Goal: Transaction & Acquisition: Purchase product/service

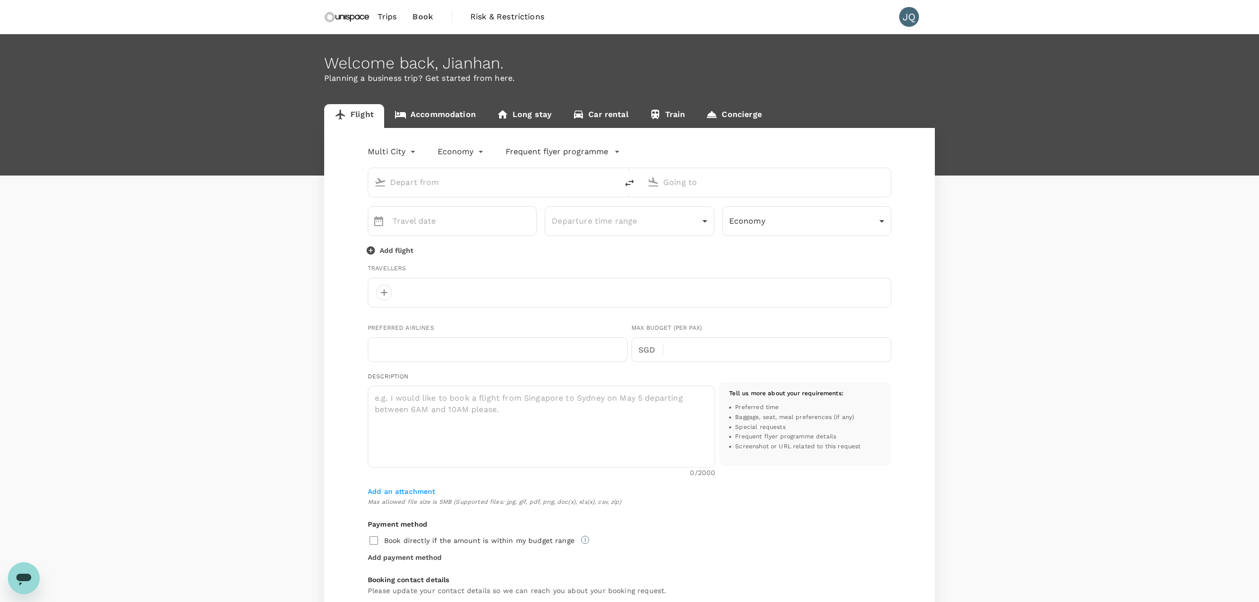
type input "oneway"
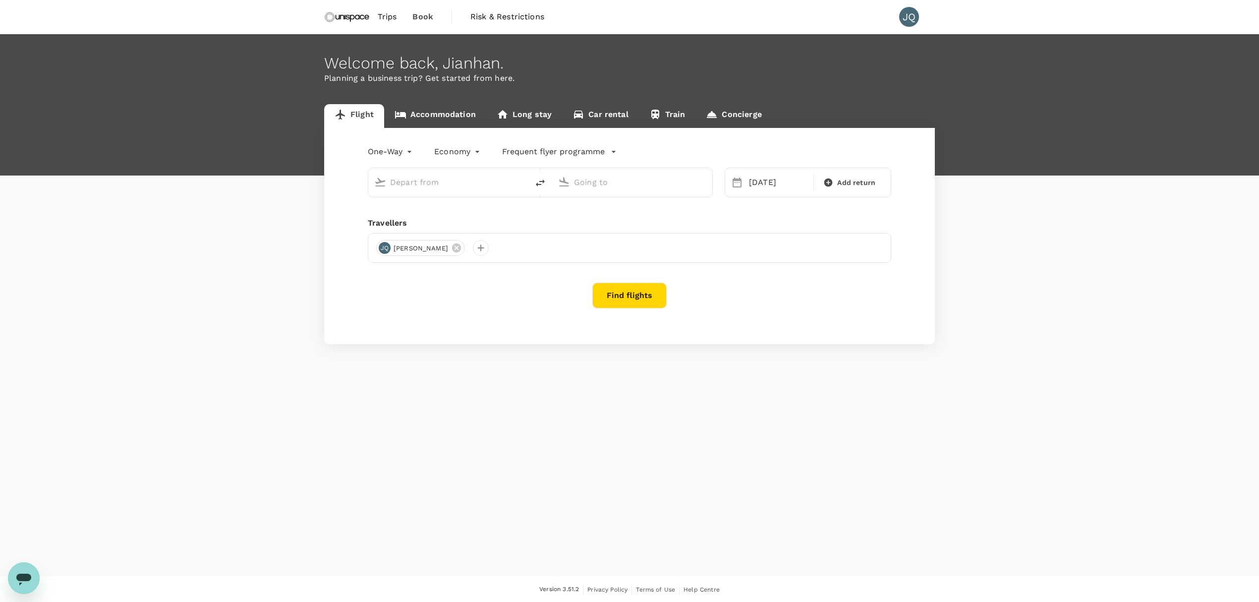
type input "Shanghai Pudong Intl (PVG)"
type input "[GEOGRAPHIC_DATA], [GEOGRAPHIC_DATA] (any)"
click at [460, 252] on div "JQ [PERSON_NAME]" at bounding box center [629, 260] width 523 height 30
click at [473, 255] on div at bounding box center [481, 260] width 16 height 16
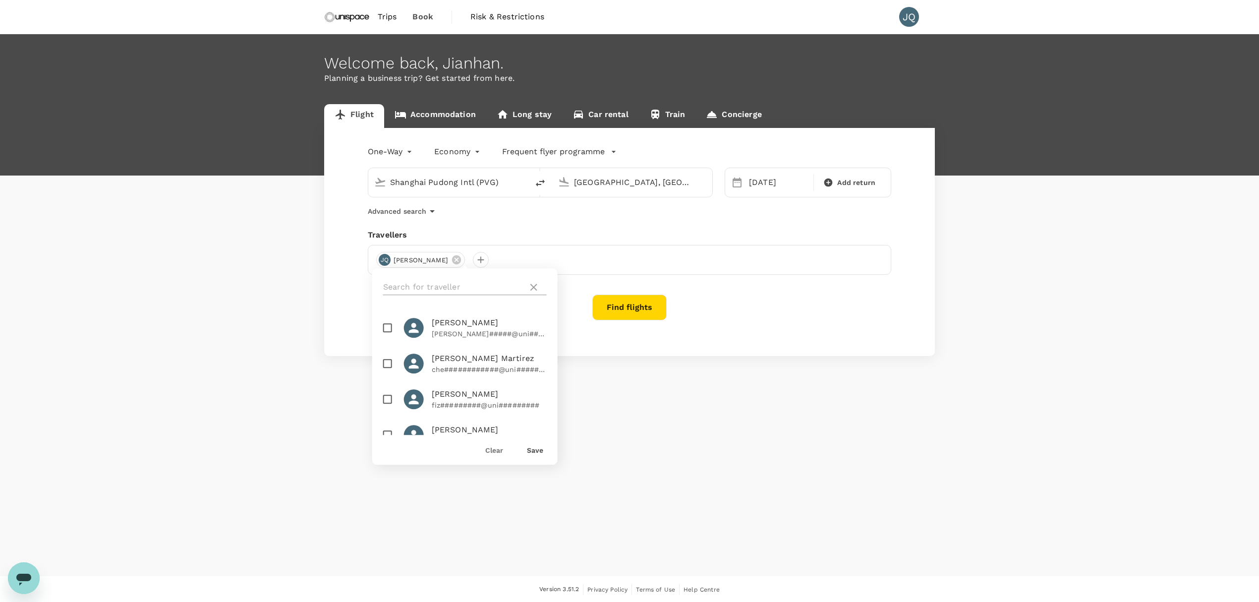
click at [456, 285] on input "text" at bounding box center [453, 287] width 141 height 16
type input "joa"
click at [486, 326] on span "[PERSON_NAME]" at bounding box center [489, 323] width 115 height 12
checkbox input "true"
click at [531, 443] on div "Save" at bounding box center [531, 446] width 24 height 20
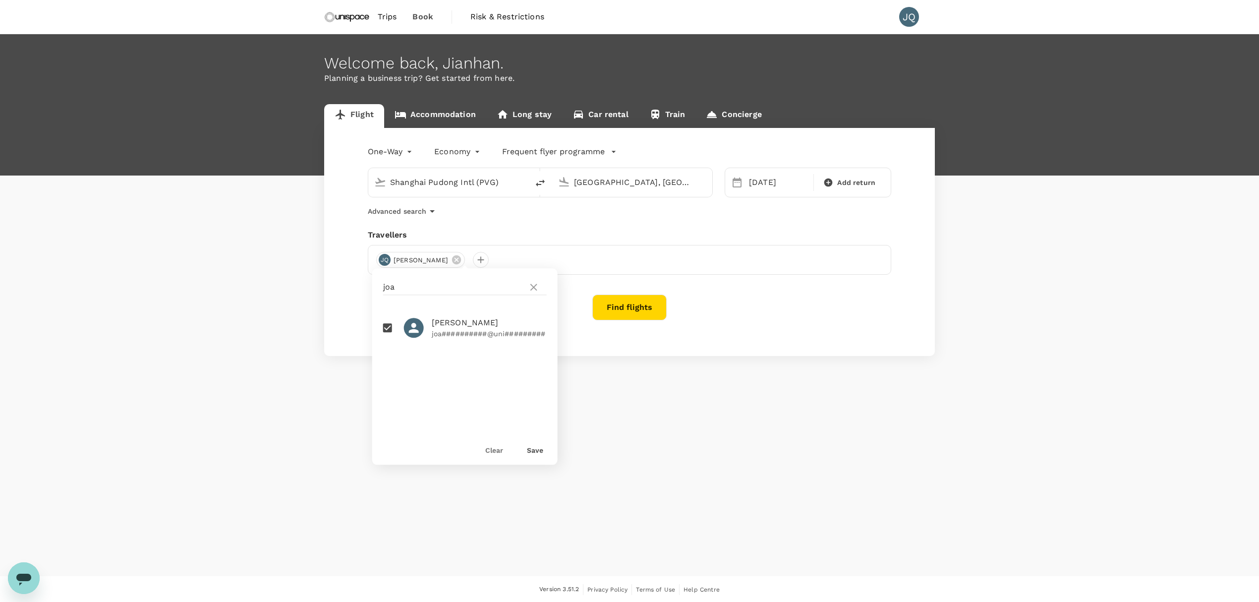
click at [534, 447] on button "Save" at bounding box center [535, 450] width 16 height 8
click at [510, 184] on div "Shanghai Pudong Intl (PVG)" at bounding box center [456, 182] width 132 height 16
type input "h"
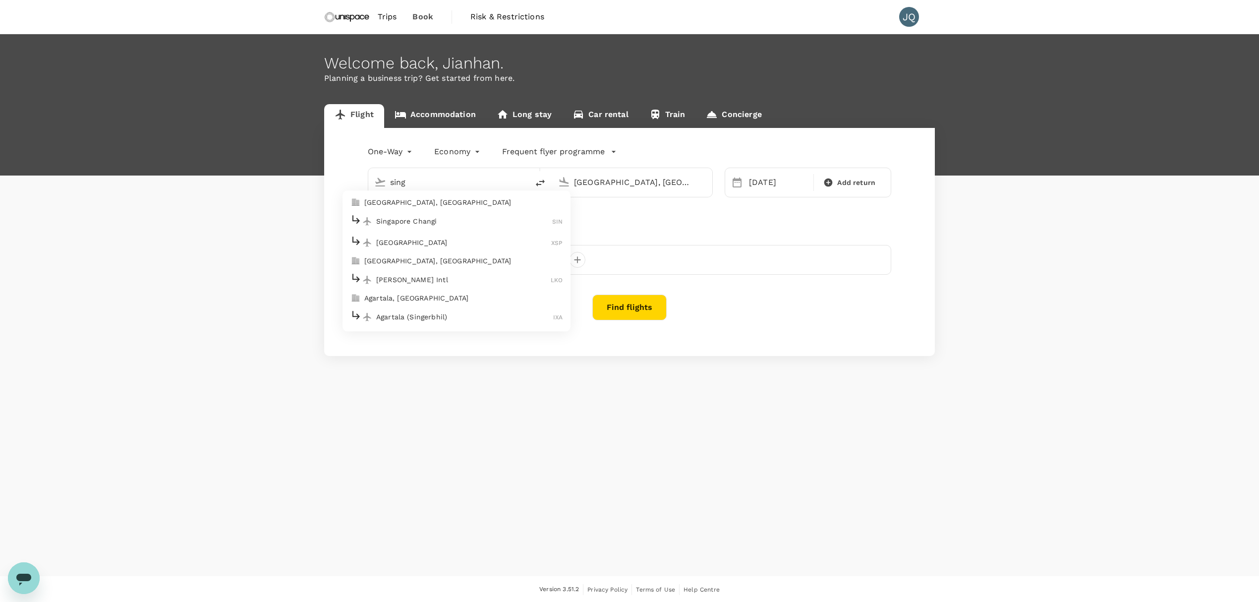
click at [476, 211] on li "Singapore Changi SIN" at bounding box center [456, 221] width 228 height 21
type input "Singapore Changi (SIN)"
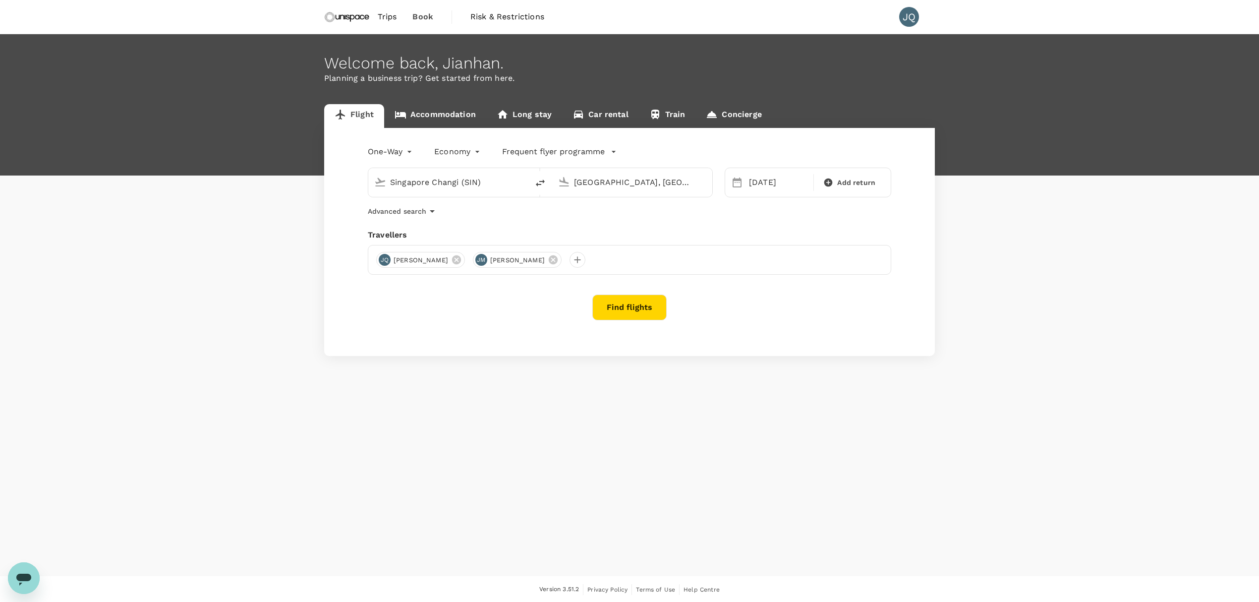
click at [596, 185] on input "[GEOGRAPHIC_DATA], [GEOGRAPHIC_DATA] (any)" at bounding box center [632, 181] width 117 height 15
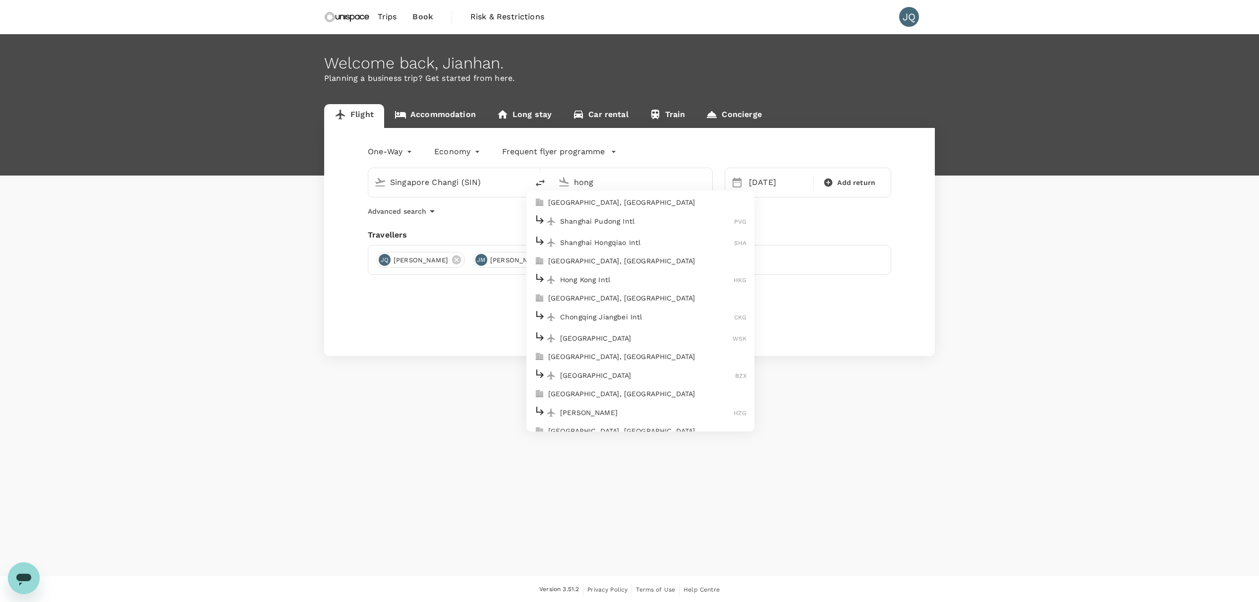
click at [593, 281] on p "Hong Kong Intl" at bounding box center [646, 280] width 173 height 10
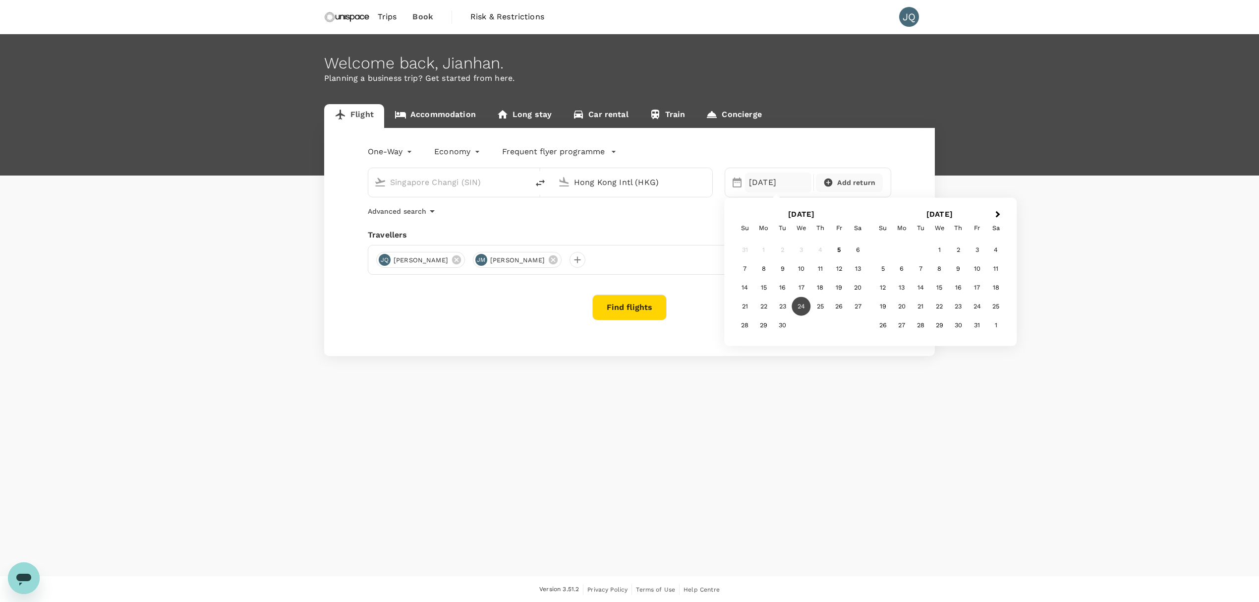
type input "Hong Kong Intl (HKG)"
click at [838, 183] on span "Add return" at bounding box center [856, 182] width 38 height 10
type input "roundtrip"
click at [780, 178] on div "[DATE]" at bounding box center [774, 182] width 58 height 20
click at [803, 276] on div "10" at bounding box center [801, 268] width 19 height 19
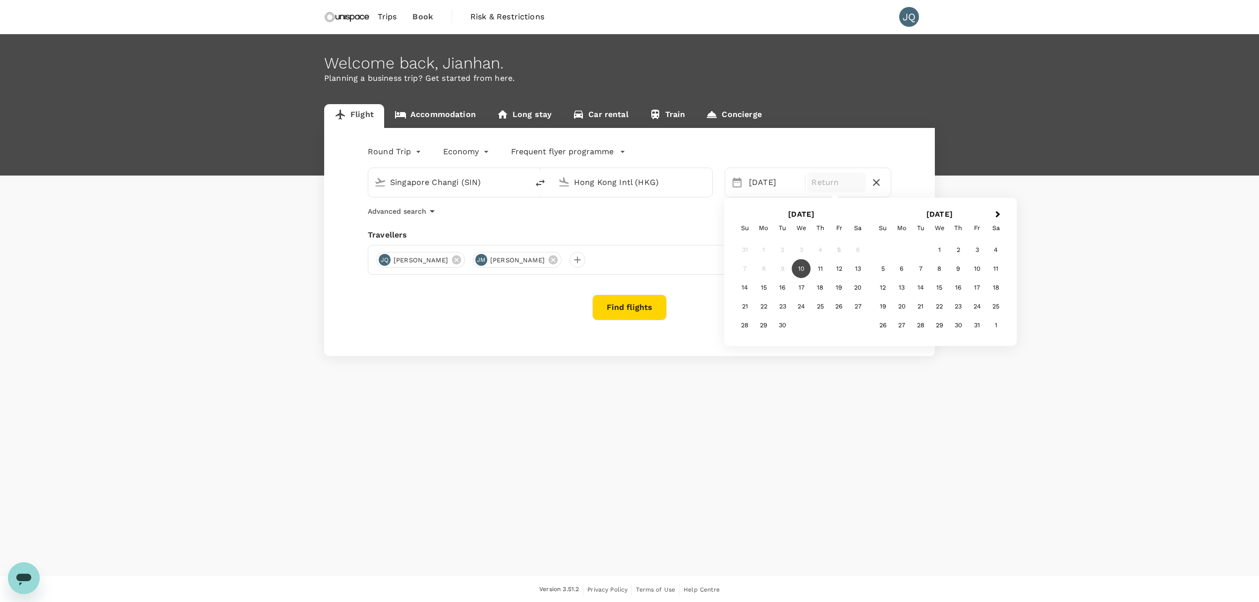
click at [805, 266] on div "10" at bounding box center [801, 268] width 19 height 19
click at [616, 304] on button "Find flights" at bounding box center [629, 307] width 74 height 26
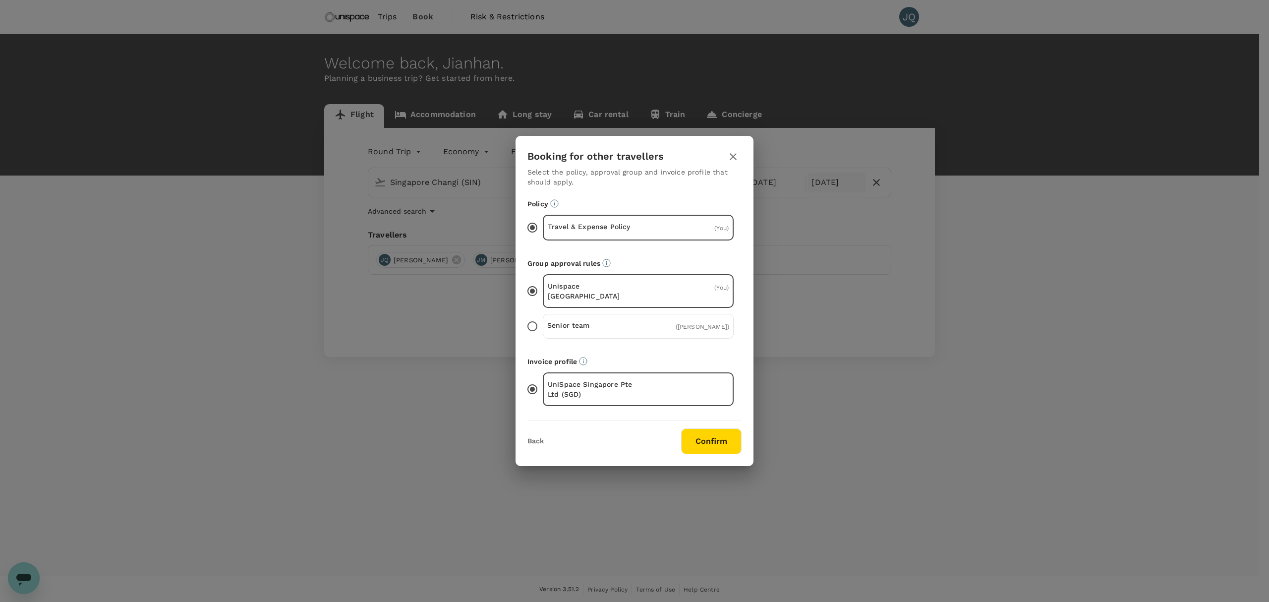
click at [689, 323] on span "( [PERSON_NAME] )" at bounding box center [702, 326] width 54 height 7
click at [543, 322] on input "Senior team ( [PERSON_NAME] )" at bounding box center [532, 326] width 21 height 21
click at [707, 439] on button "Confirm" at bounding box center [711, 441] width 60 height 26
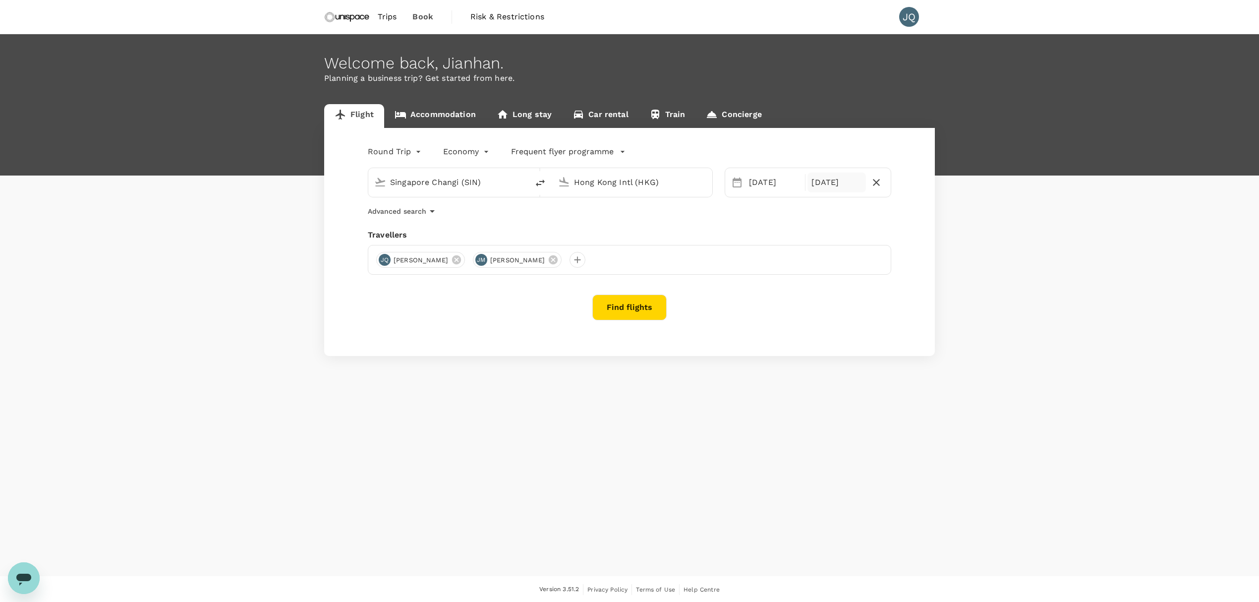
click at [653, 321] on div "Round Trip roundtrip Economy economy Frequent flyer programme Singapore Changi …" at bounding box center [629, 242] width 611 height 228
click at [652, 313] on button "Find flights" at bounding box center [629, 307] width 74 height 26
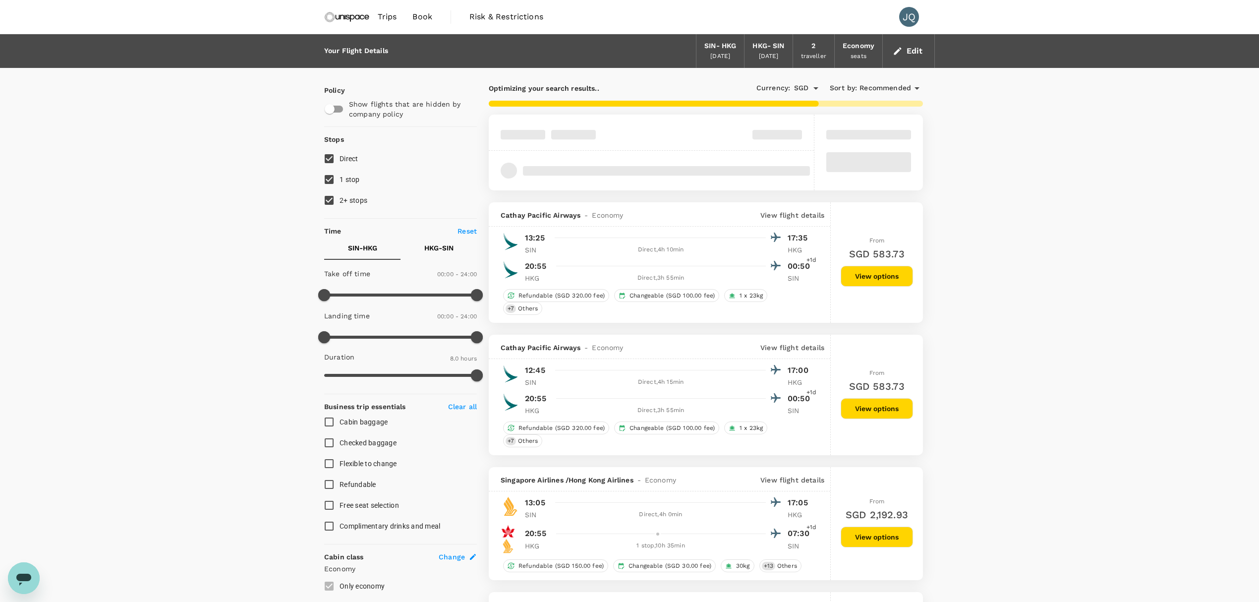
type input "1410"
type input "1020"
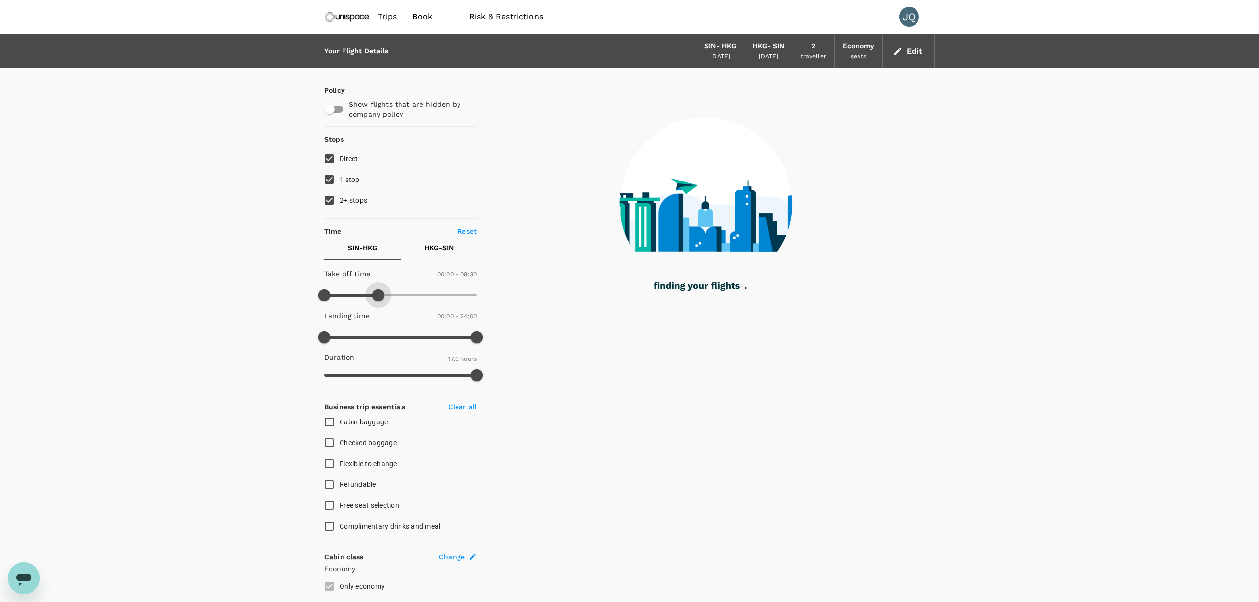
type input "540"
drag, startPoint x: 472, startPoint y: 294, endPoint x: 383, endPoint y: 300, distance: 89.4
click at [381, 296] on span at bounding box center [378, 295] width 12 height 12
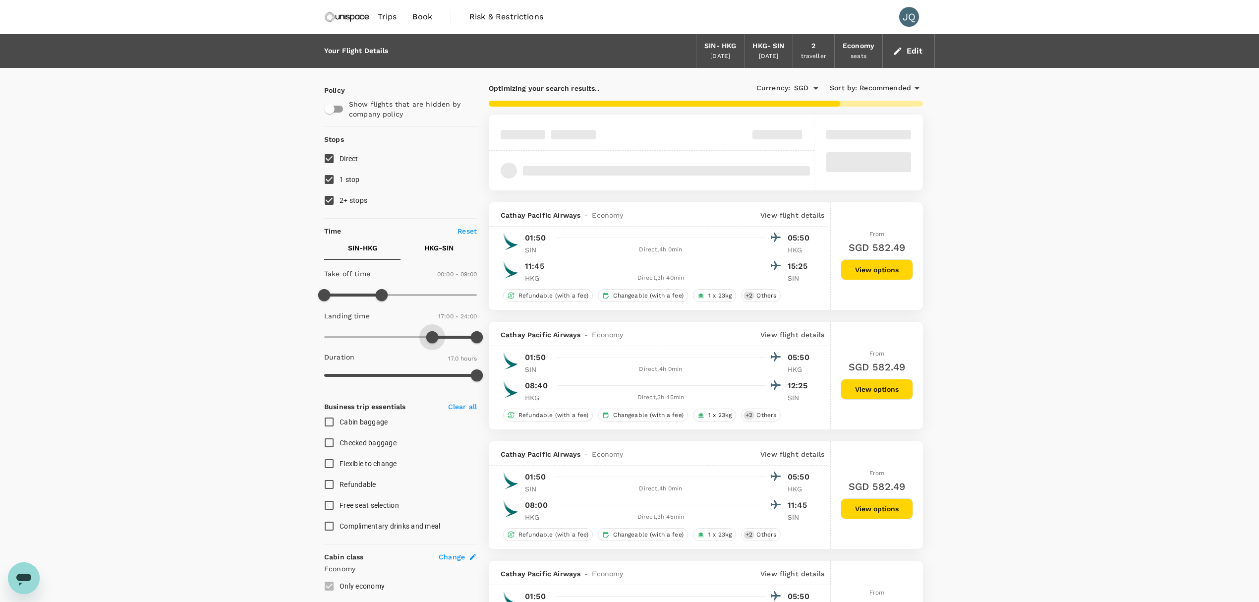
type input "1050"
drag, startPoint x: 335, startPoint y: 339, endPoint x: 437, endPoint y: 336, distance: 101.7
click at [437, 336] on span at bounding box center [436, 337] width 12 height 12
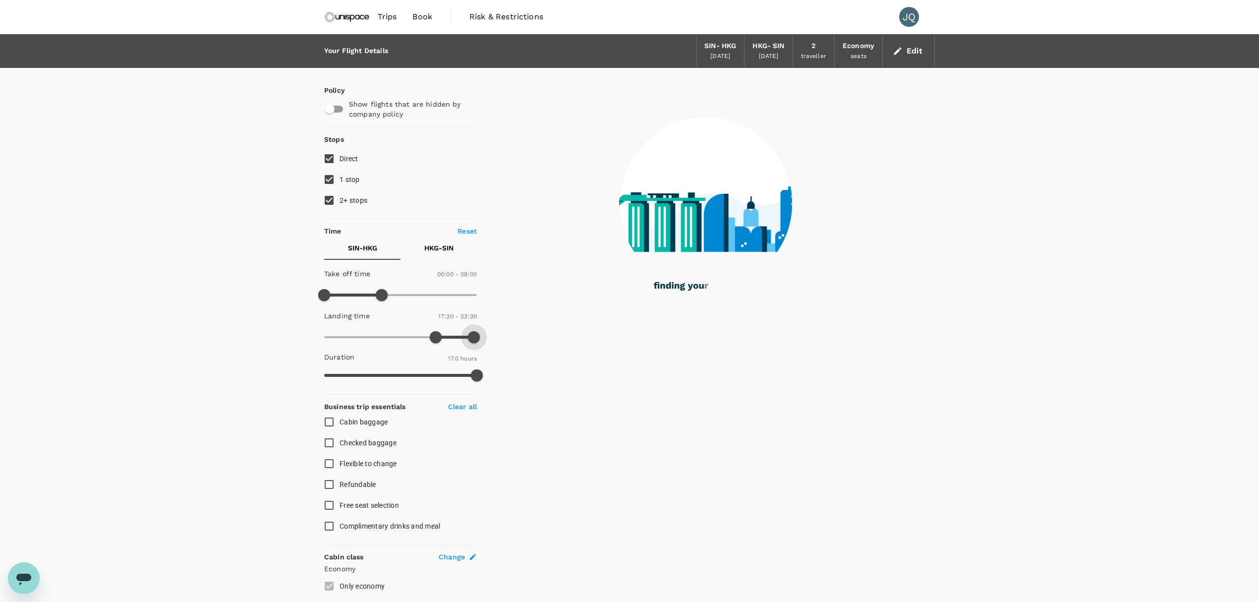
type input "1380"
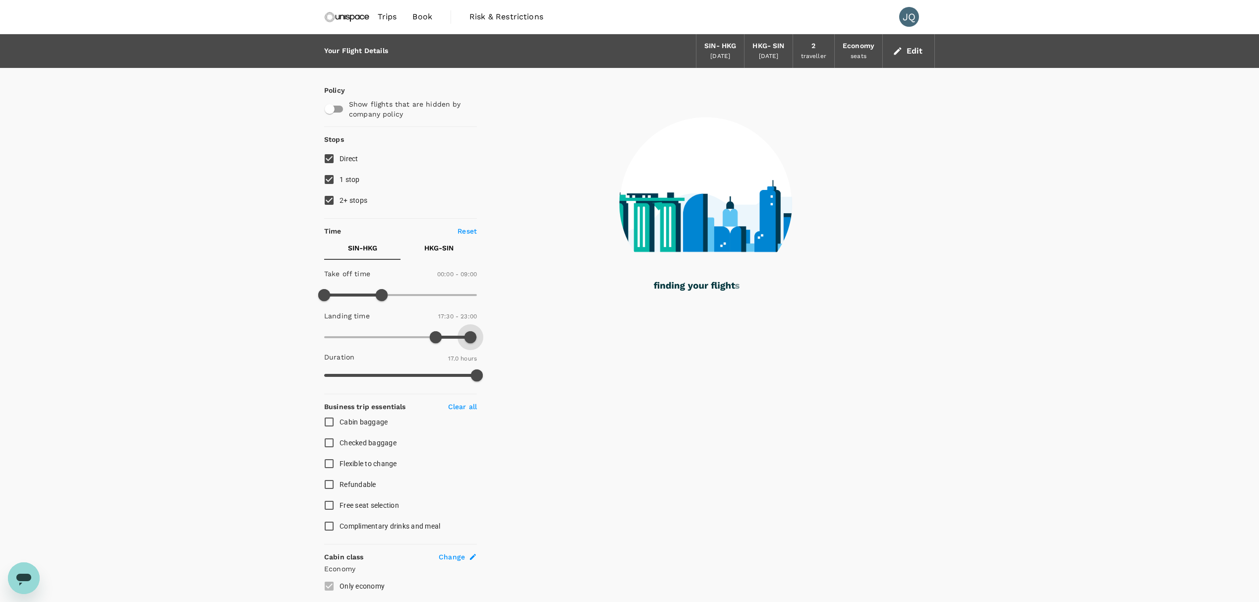
click at [469, 334] on span at bounding box center [470, 337] width 12 height 12
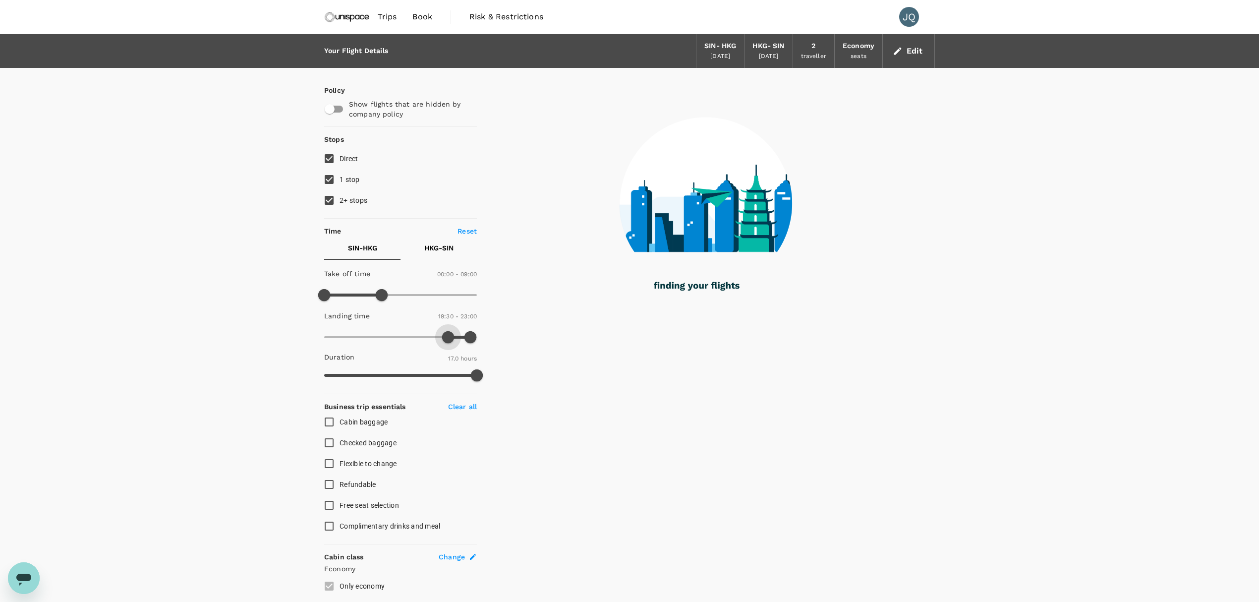
drag, startPoint x: 437, startPoint y: 337, endPoint x: 447, endPoint y: 337, distance: 9.9
click at [447, 337] on span at bounding box center [448, 337] width 12 height 12
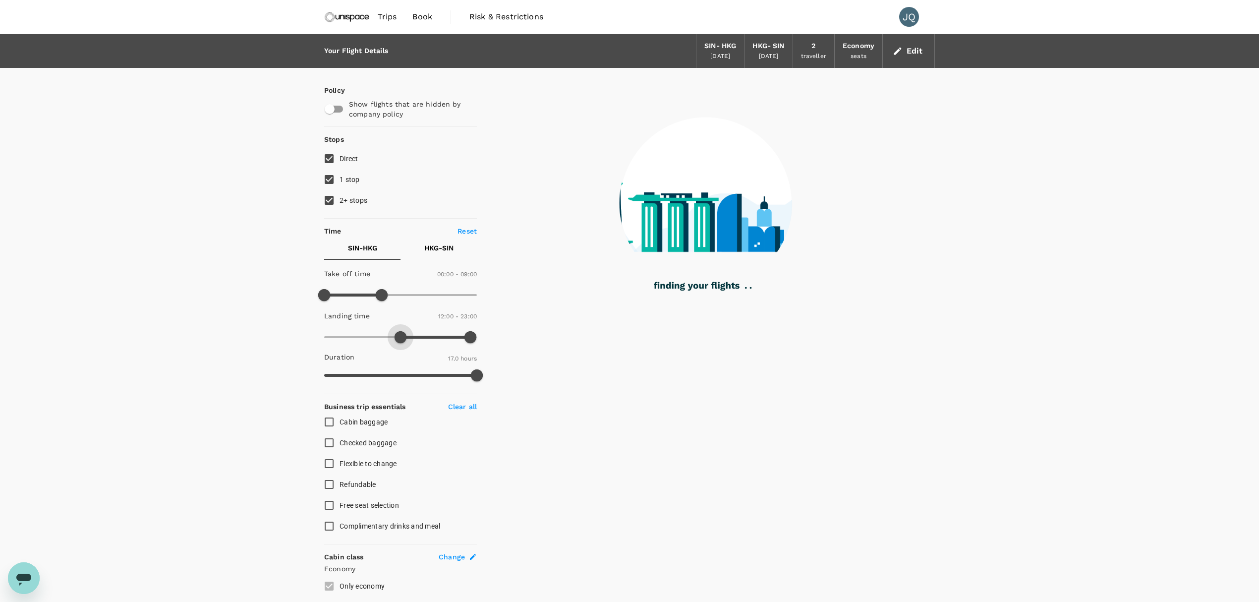
type input "0"
drag, startPoint x: 447, startPoint y: 339, endPoint x: 256, endPoint y: 337, distance: 190.8
click at [245, 339] on div "Your Flight Details SIN - HKG [DATE] HKG - SIN [DATE] 2 traveller Economy seats…" at bounding box center [629, 454] width 1259 height 841
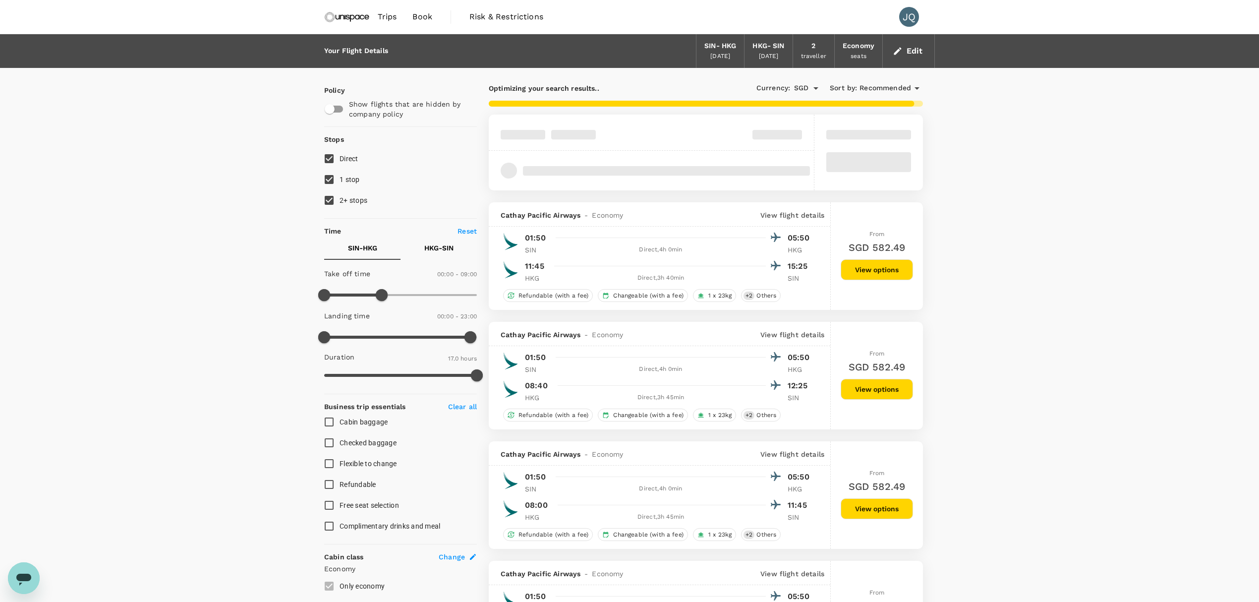
click at [330, 181] on input "1 stop" at bounding box center [329, 179] width 21 height 21
checkbox input "false"
click at [330, 199] on input "2+ stops" at bounding box center [329, 200] width 21 height 21
checkbox input "false"
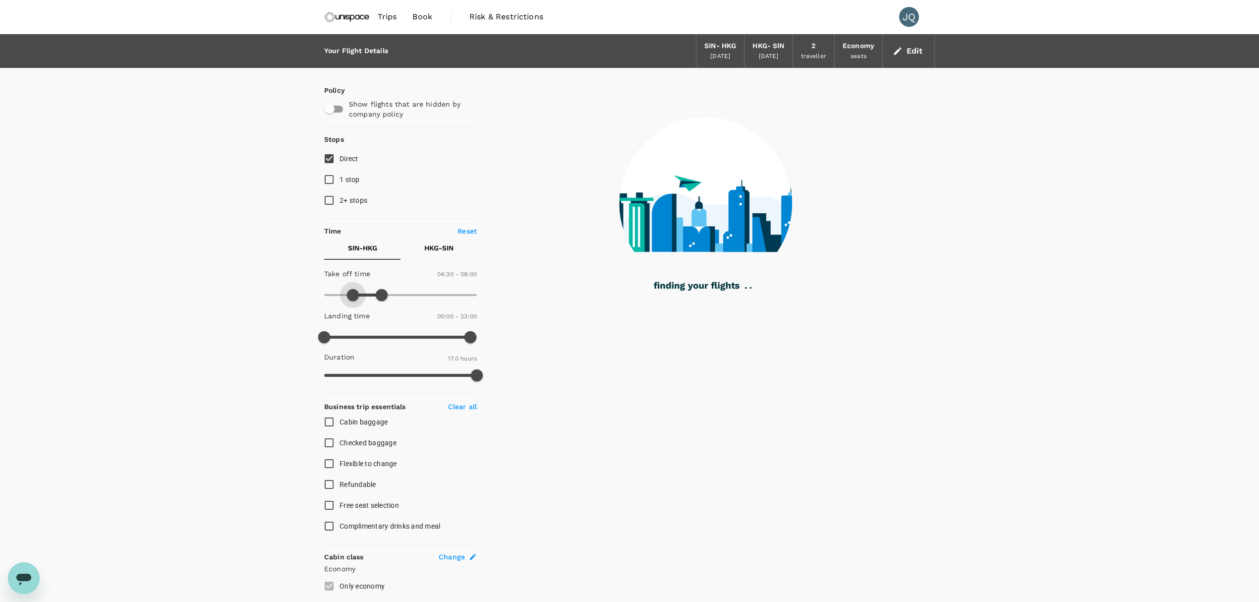
type input "330"
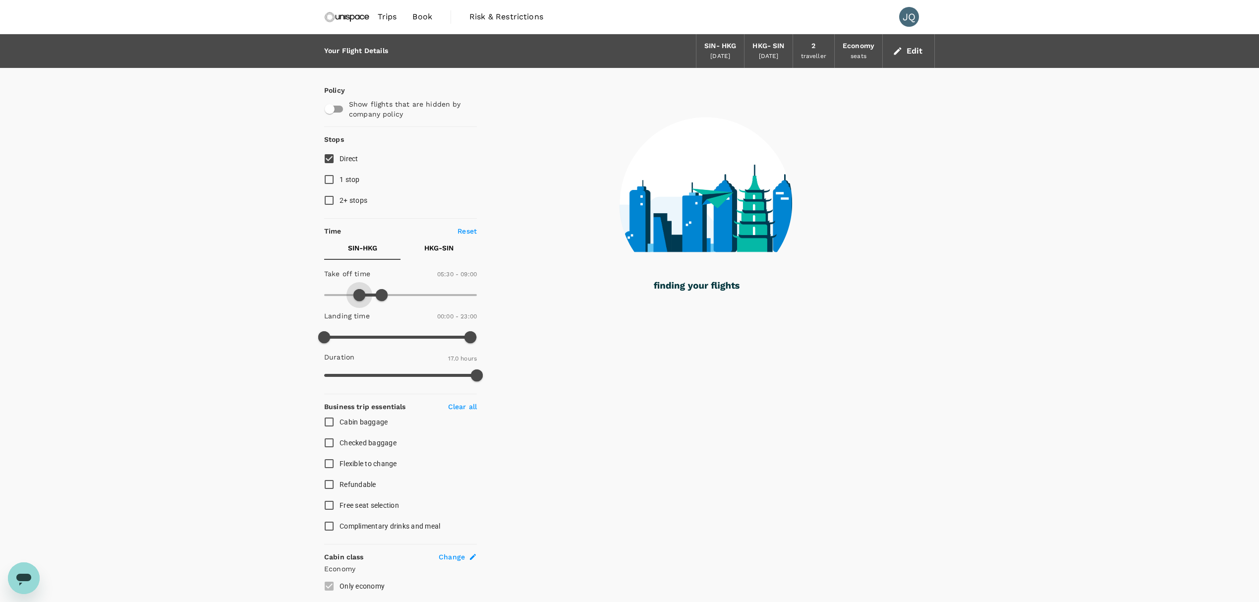
drag, startPoint x: 325, startPoint y: 290, endPoint x: 359, endPoint y: 292, distance: 34.3
click at [359, 292] on span at bounding box center [359, 295] width 12 height 12
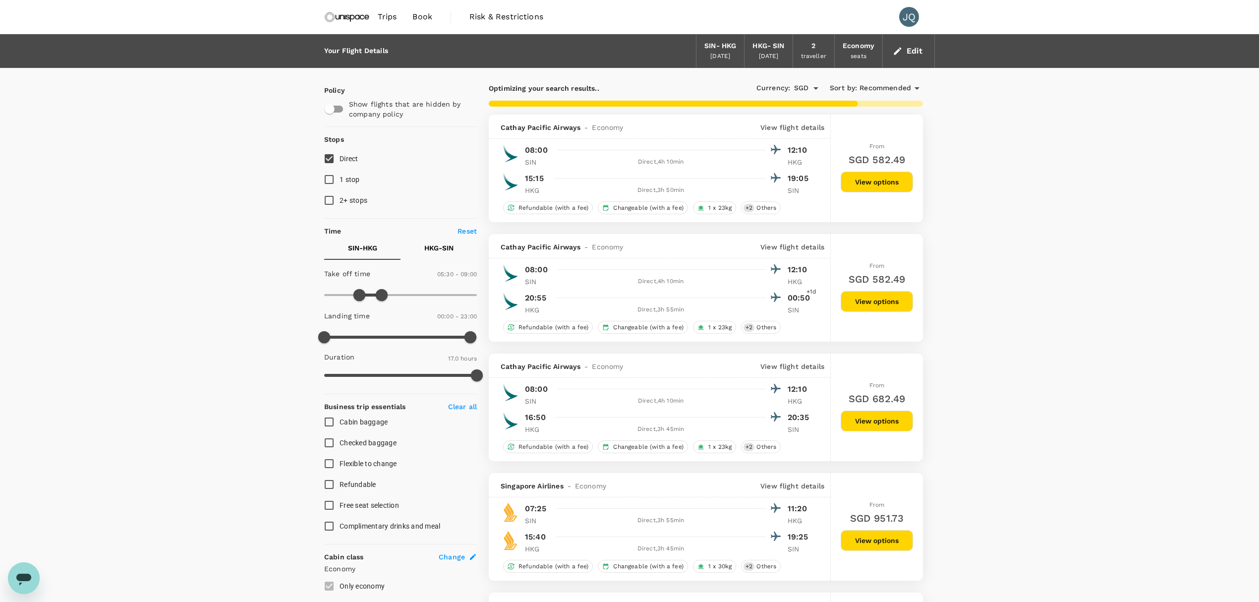
click at [443, 246] on p "HKG - SIN" at bounding box center [438, 248] width 29 height 10
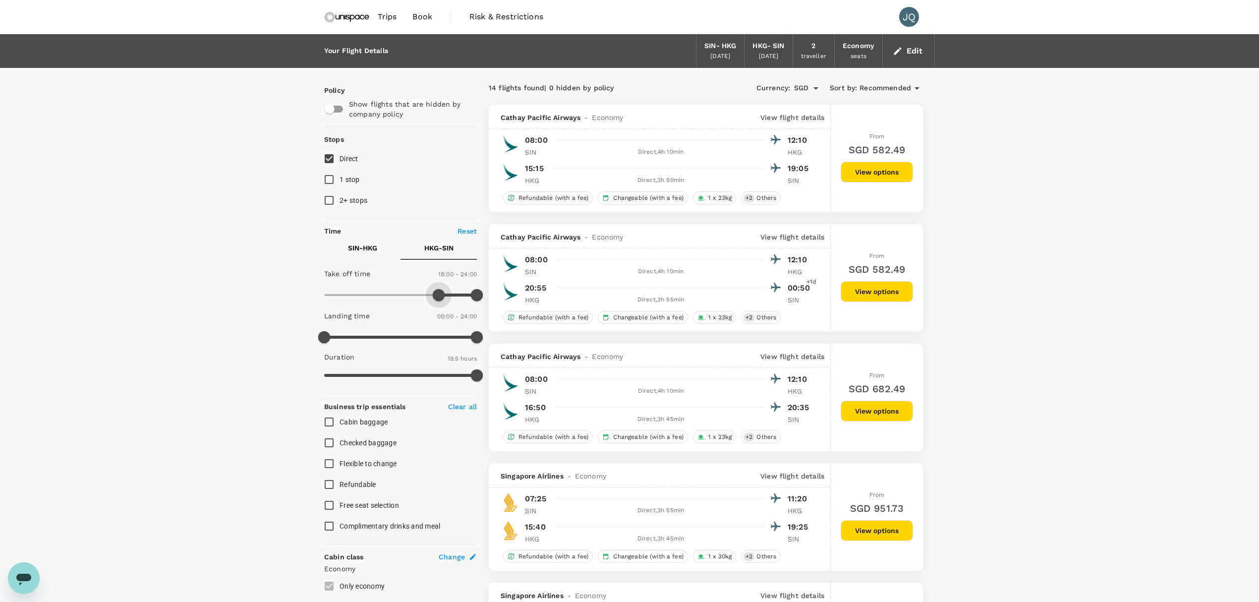
type input "1110"
drag, startPoint x: 324, startPoint y: 294, endPoint x: 441, endPoint y: 294, distance: 116.5
click at [441, 294] on span at bounding box center [442, 295] width 12 height 12
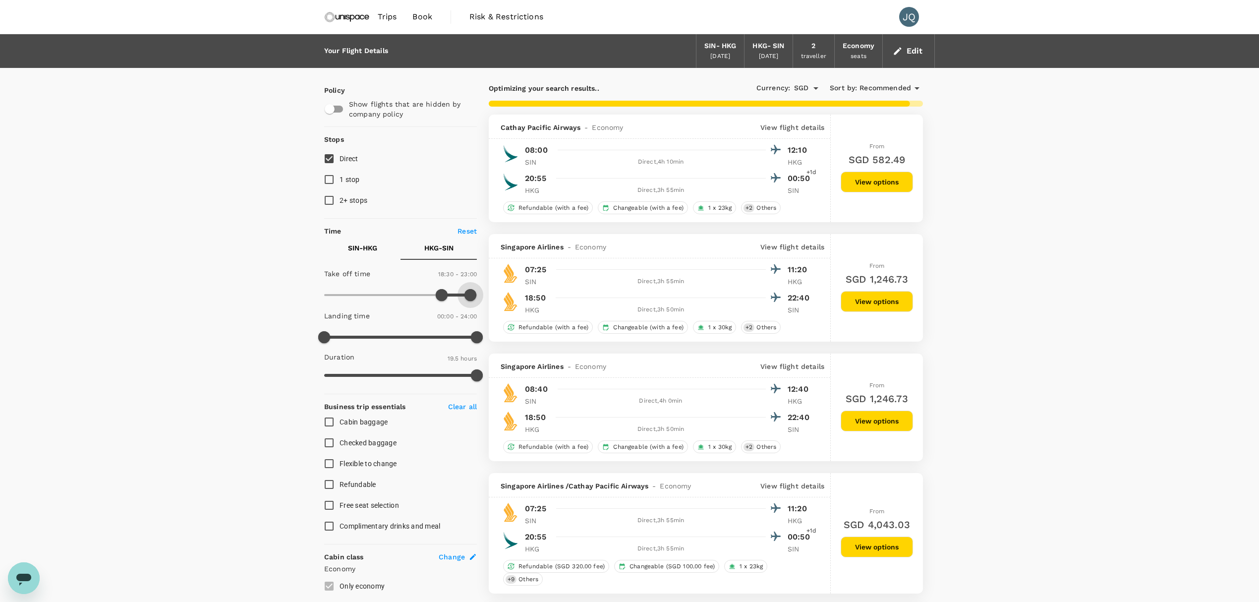
type input "1290"
drag, startPoint x: 476, startPoint y: 294, endPoint x: 462, endPoint y: 294, distance: 14.4
click at [462, 294] on span at bounding box center [461, 295] width 12 height 12
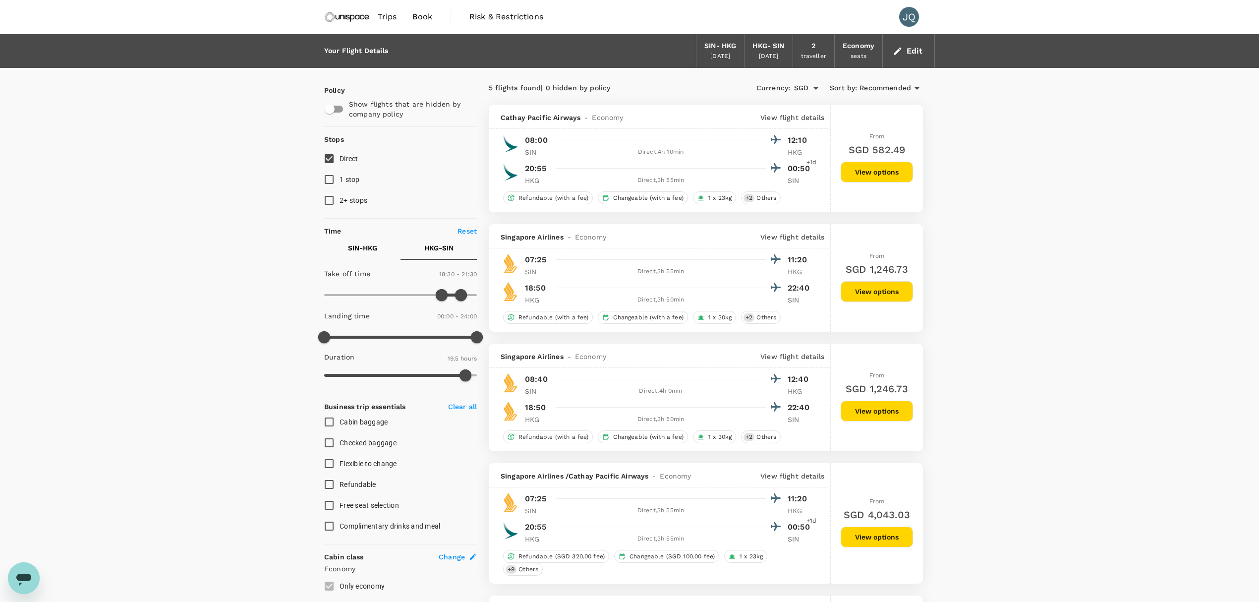
click at [848, 88] on span "Sort by :" at bounding box center [843, 88] width 27 height 11
click at [873, 90] on span "Recommended" at bounding box center [885, 88] width 52 height 11
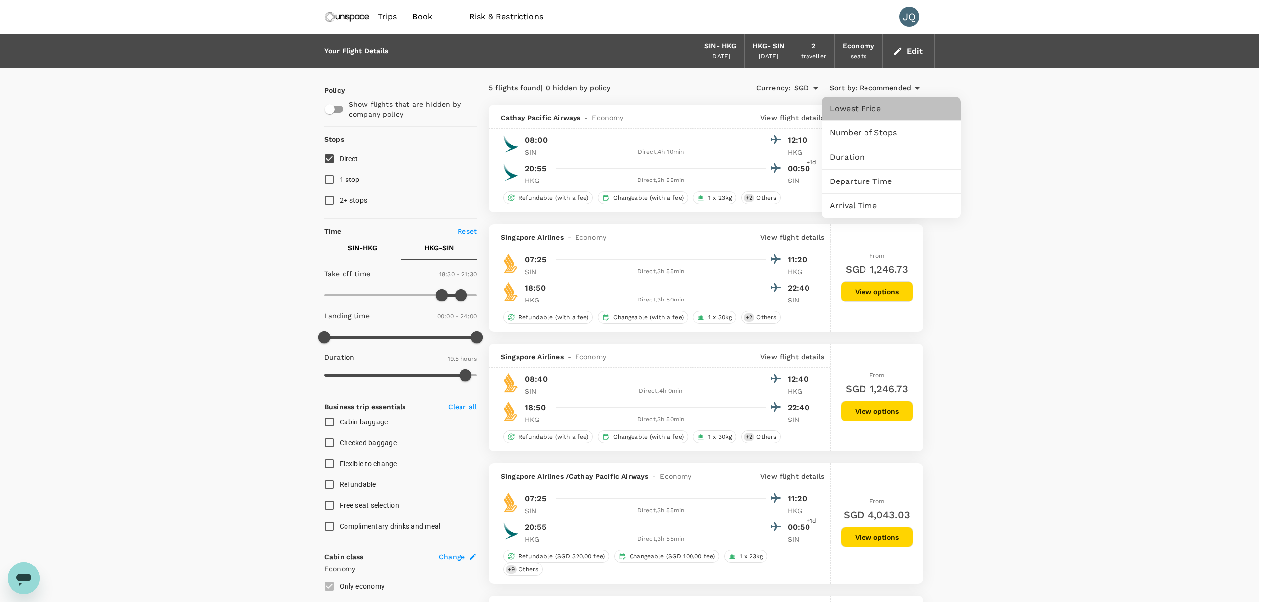
click at [894, 111] on span "Lowest Price" at bounding box center [891, 109] width 123 height 12
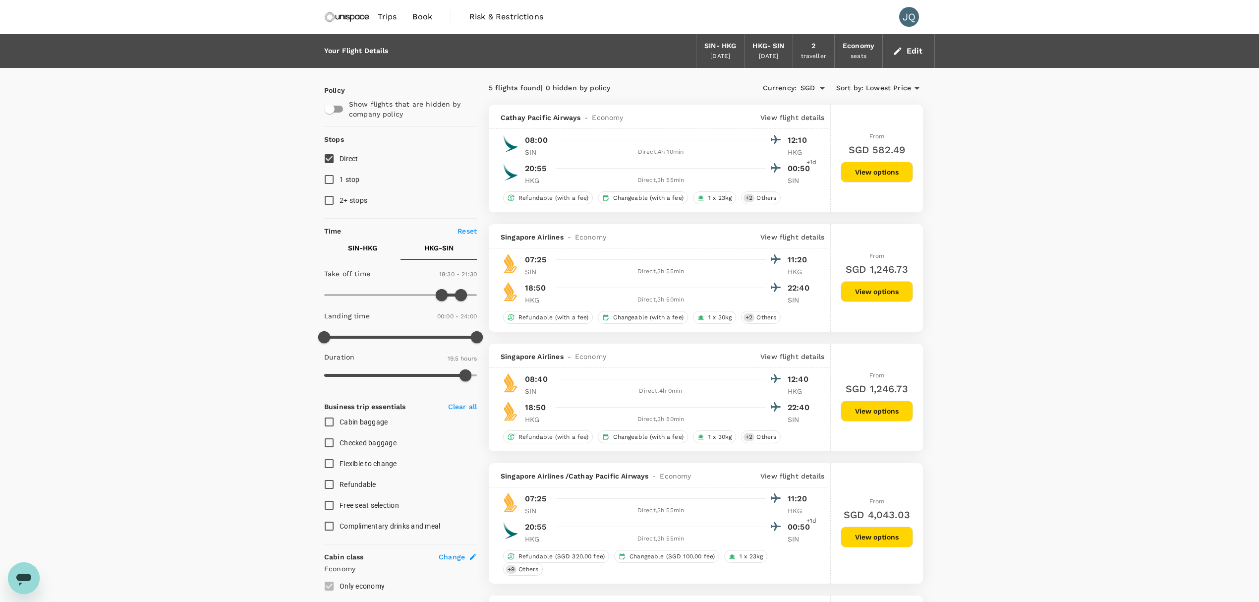
click at [1003, 170] on div "Your Flight Details SIN - HKG [DATE] HKG - SIN [DATE] 2 traveller Economy seats…" at bounding box center [629, 485] width 1259 height 903
click at [897, 174] on button "View options" at bounding box center [877, 172] width 72 height 21
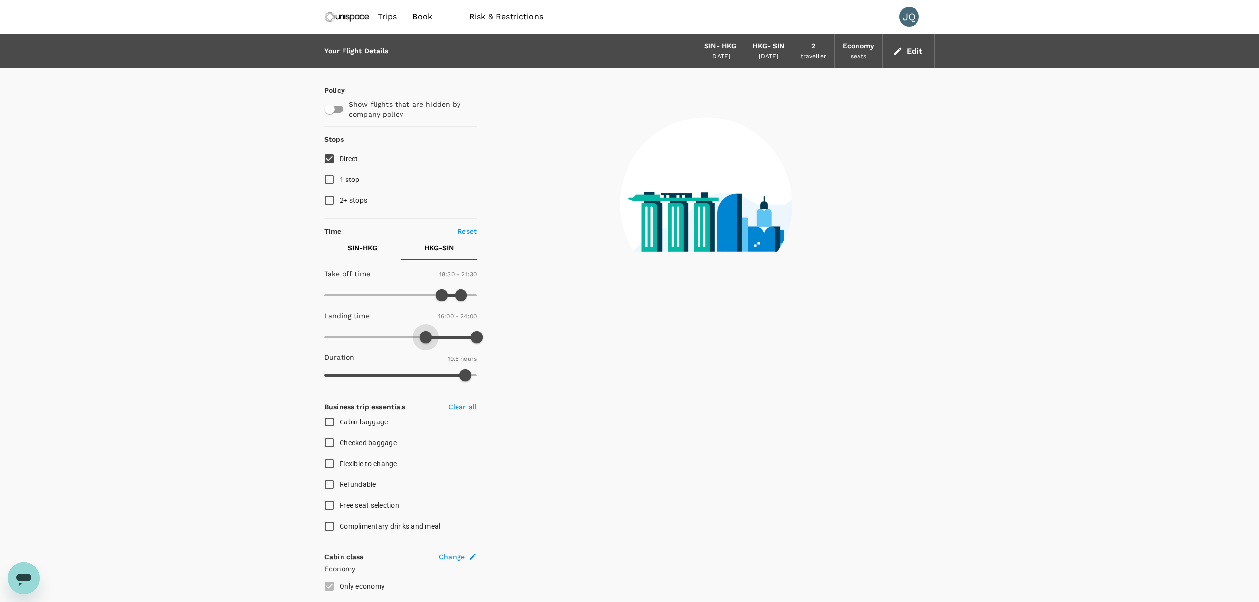
drag, startPoint x: 328, startPoint y: 341, endPoint x: 425, endPoint y: 338, distance: 96.7
click at [425, 338] on span at bounding box center [426, 337] width 12 height 12
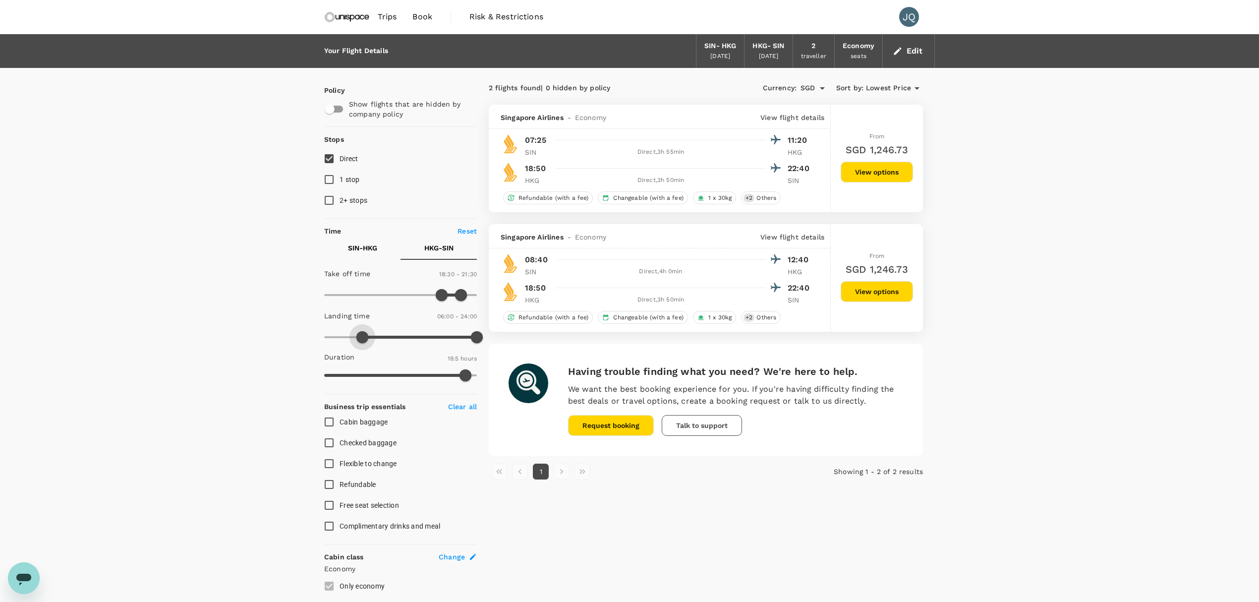
type input "0"
drag, startPoint x: 427, startPoint y: 333, endPoint x: 231, endPoint y: 333, distance: 196.3
click at [231, 333] on div "Your Flight Details SIN - HKG [DATE] HKG - SIN [DATE] 2 traveller Economy seats…" at bounding box center [629, 485] width 1259 height 903
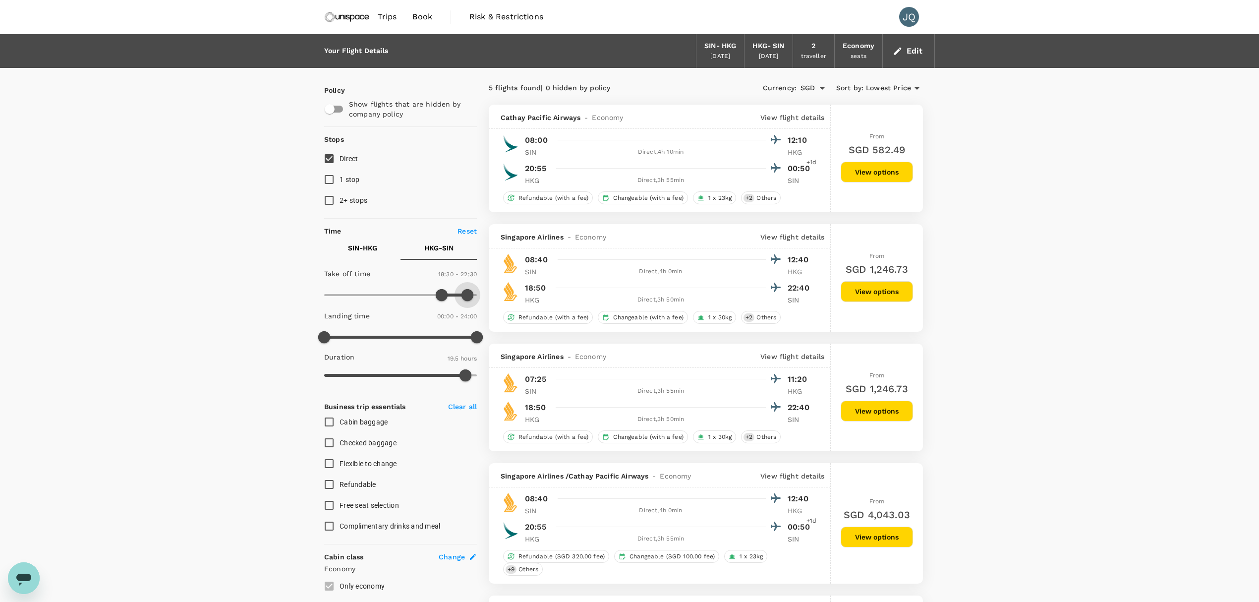
type input "1440"
drag, startPoint x: 466, startPoint y: 293, endPoint x: 478, endPoint y: 293, distance: 11.9
click at [473, 293] on span at bounding box center [467, 295] width 12 height 12
click at [338, 110] on input "checkbox" at bounding box center [329, 109] width 56 height 19
checkbox input "true"
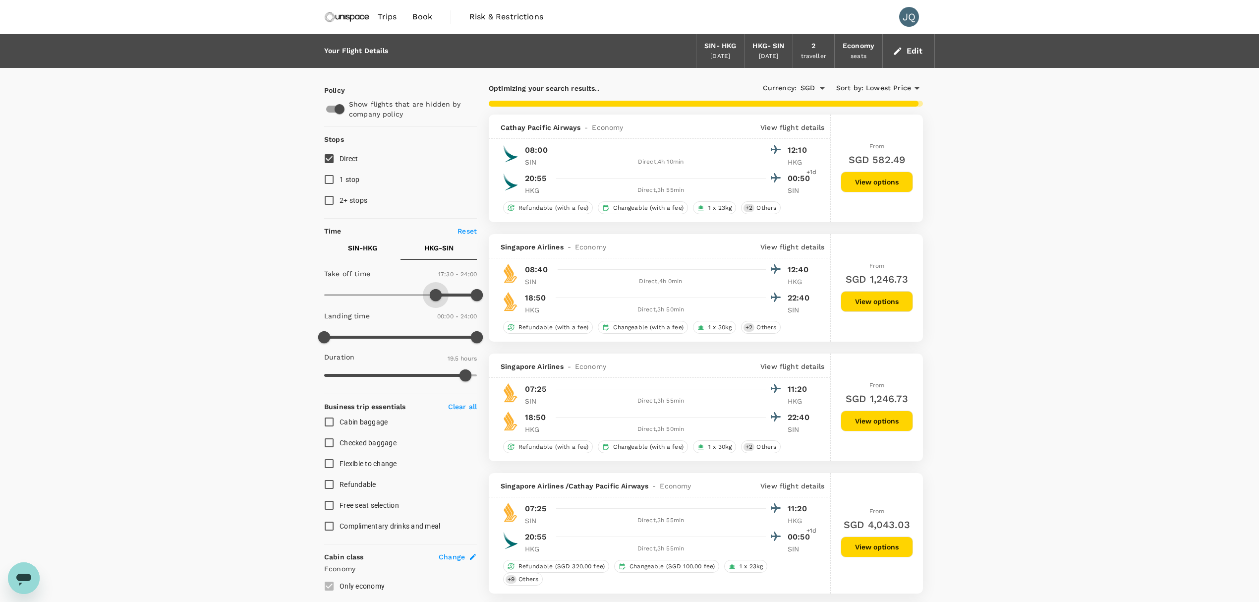
type input "1020"
drag, startPoint x: 437, startPoint y: 292, endPoint x: 431, endPoint y: 292, distance: 5.5
click at [431, 292] on span at bounding box center [436, 295] width 12 height 12
click at [282, 286] on div "Your Flight Details SIN - HKG [DATE] HKG - SIN [DATE] 2 traveller Economy seats…" at bounding box center [629, 485] width 1259 height 903
click at [343, 254] on button "SIN - HKG" at bounding box center [362, 248] width 76 height 24
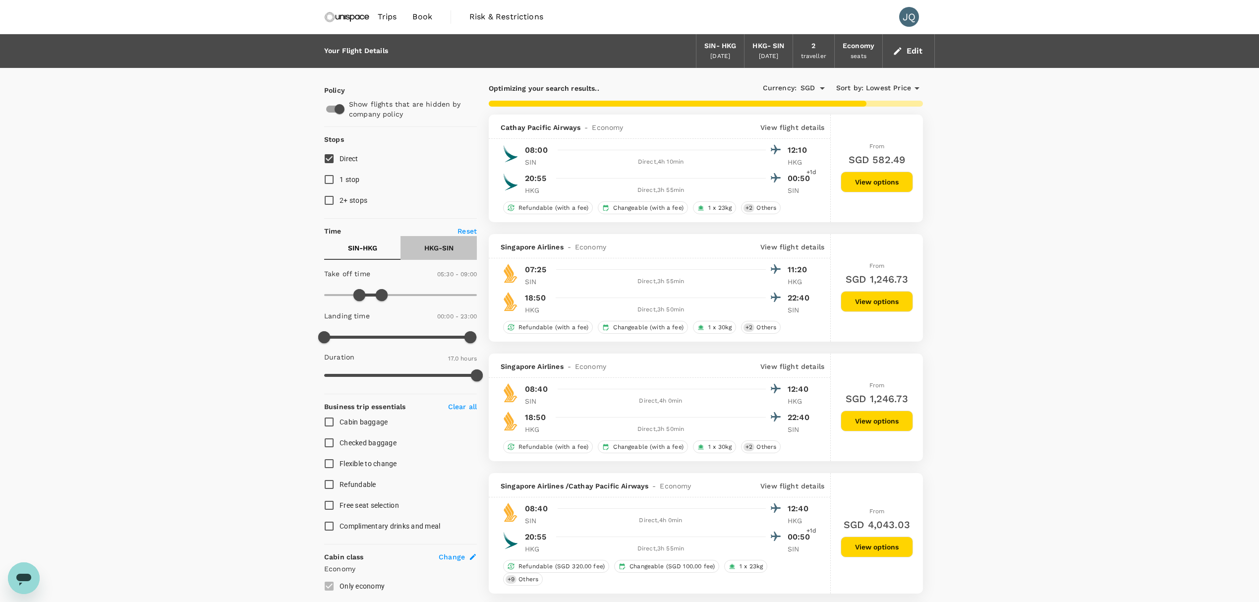
click at [433, 253] on p "HKG - SIN" at bounding box center [438, 248] width 29 height 10
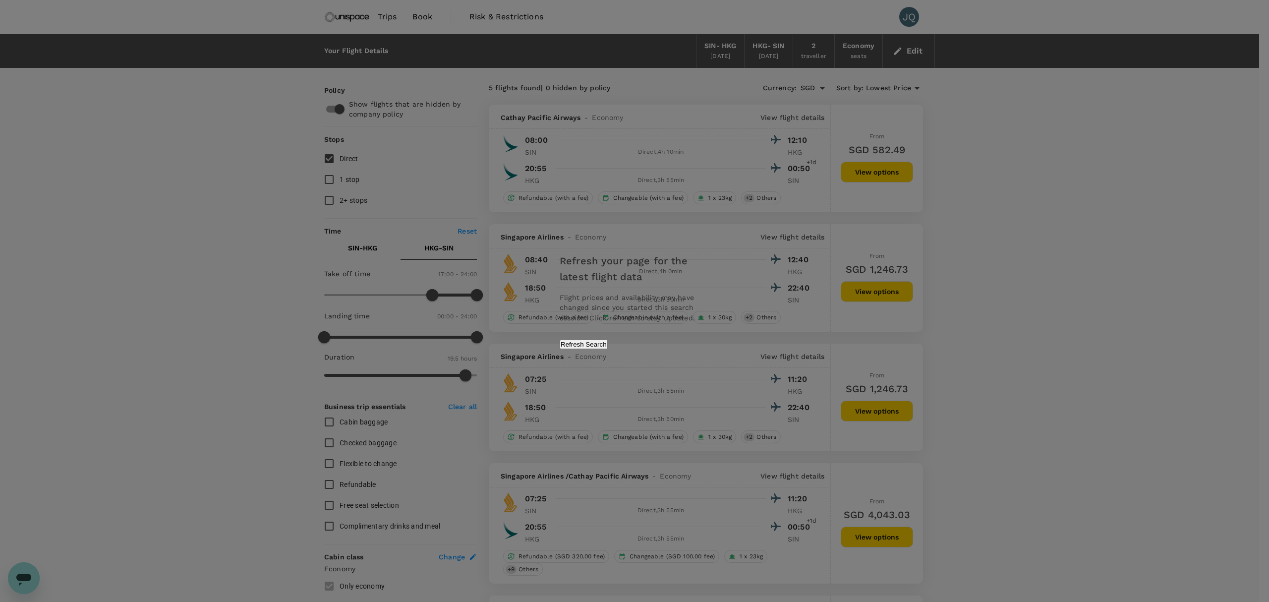
click at [200, 164] on div "Refresh your page for the latest flight data Flight prices and availability may…" at bounding box center [634, 301] width 1269 height 602
click at [278, 141] on div "Refresh your page for the latest flight data Flight prices and availability may…" at bounding box center [634, 301] width 1269 height 602
click at [608, 346] on button "Refresh Search" at bounding box center [584, 343] width 48 height 9
click at [882, 53] on div "Refresh your page for the latest flight data Flight prices and availability may…" at bounding box center [634, 301] width 1269 height 602
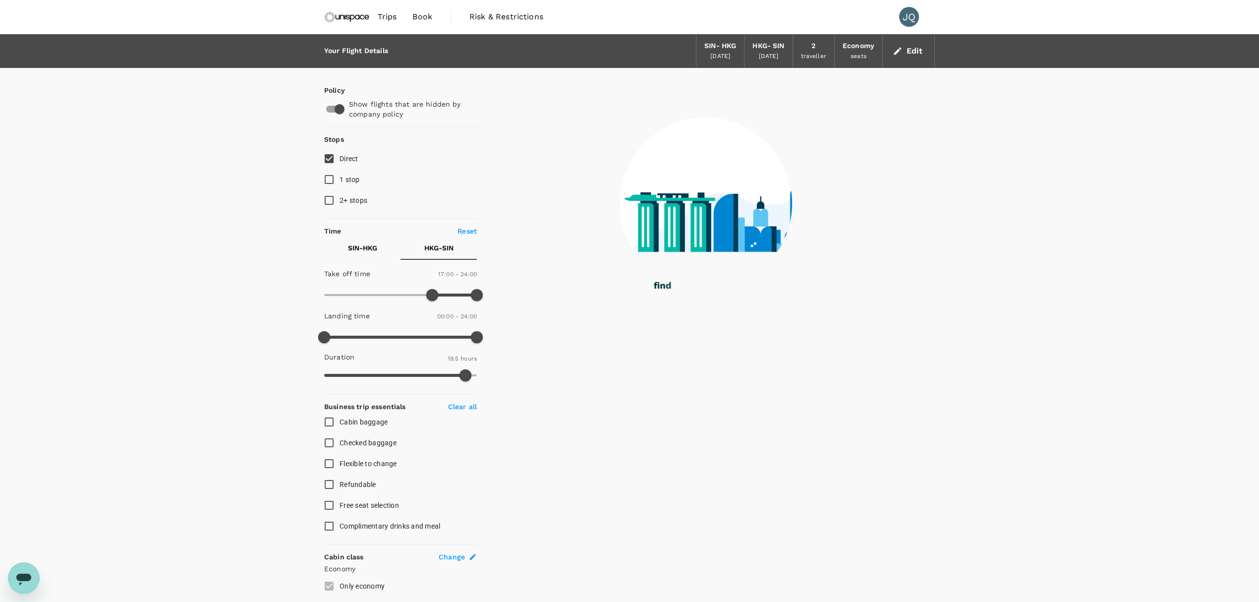
type input "0"
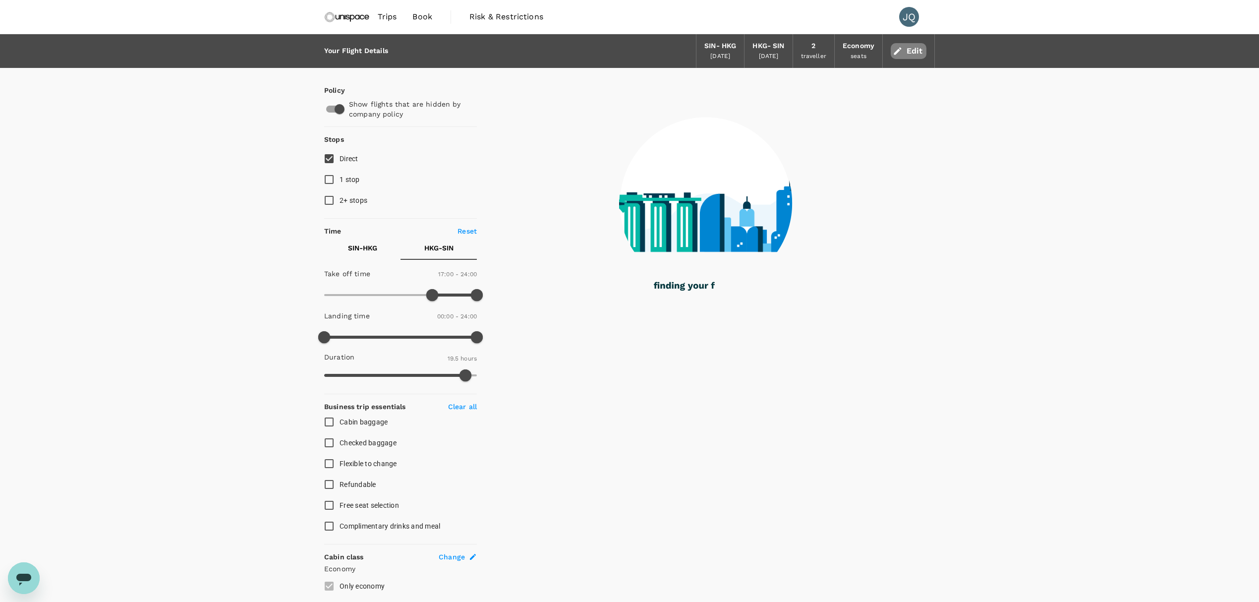
click at [908, 50] on button "Edit" at bounding box center [909, 51] width 36 height 16
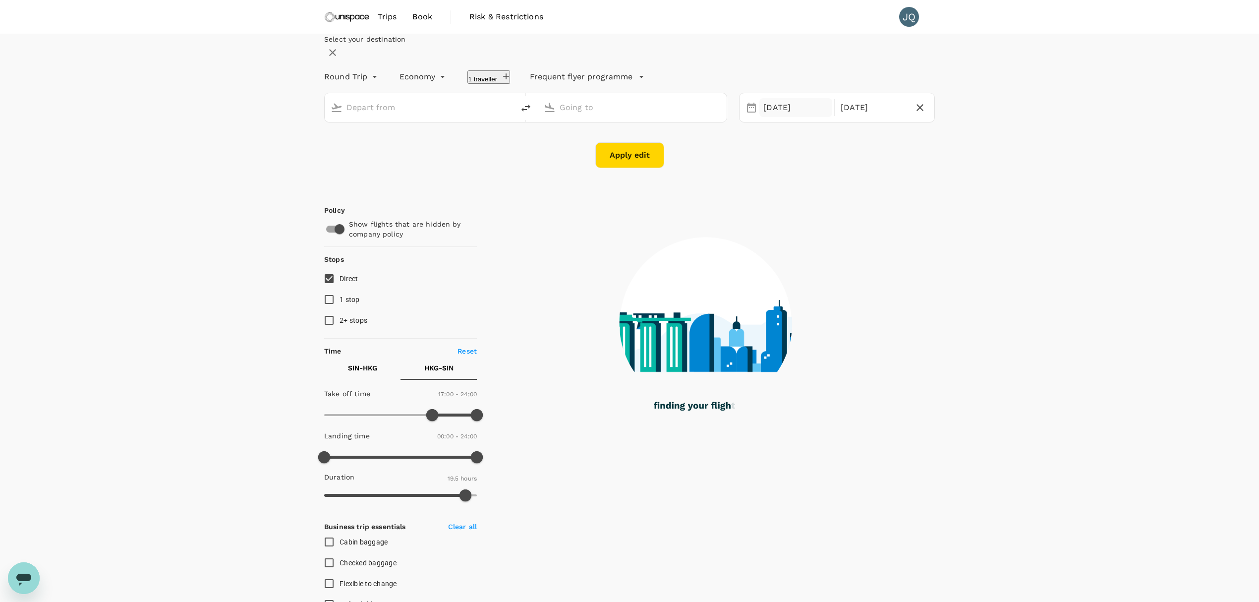
type input "Singapore Changi (SIN)"
type input "Hong Kong Intl (HKG)"
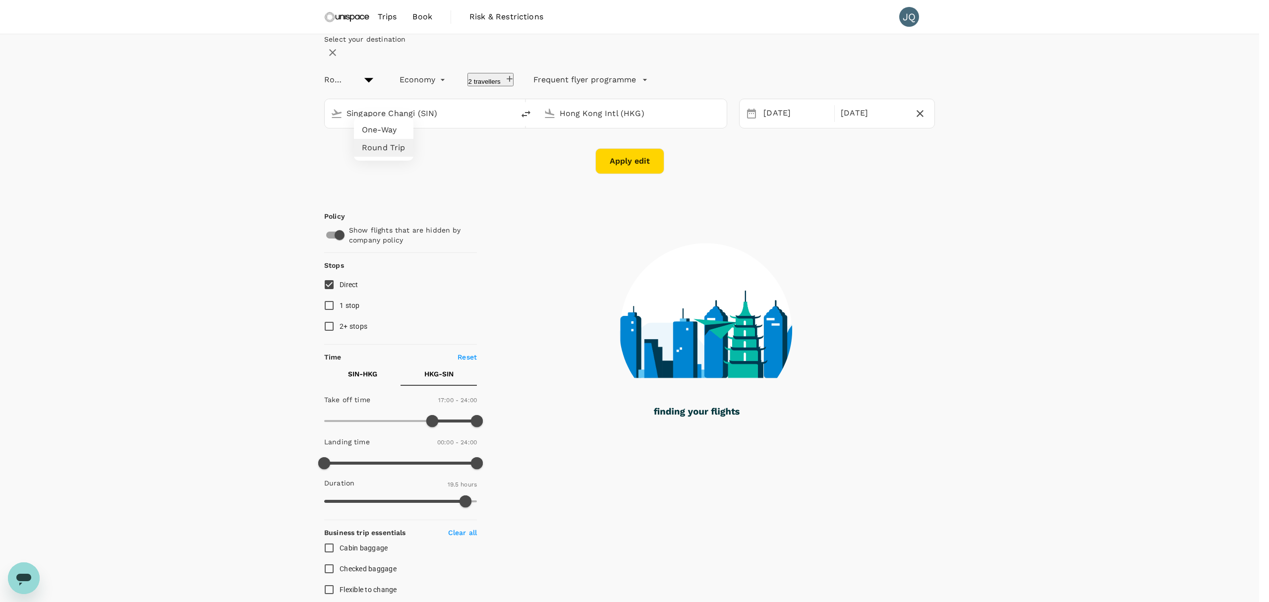
click at [396, 102] on body "Trips Book Risk & Restrictions JQ Select your destination Round Trip roundtrip …" at bounding box center [634, 420] width 1269 height 840
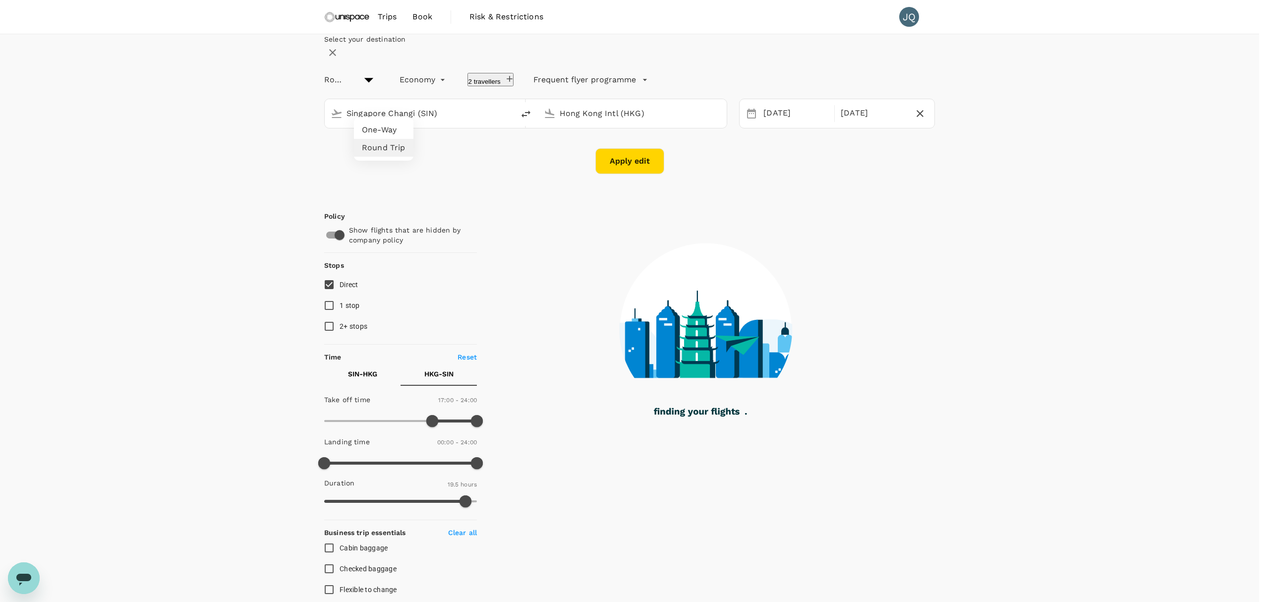
click at [390, 128] on li "One-Way" at bounding box center [383, 130] width 59 height 18
type input "oneway"
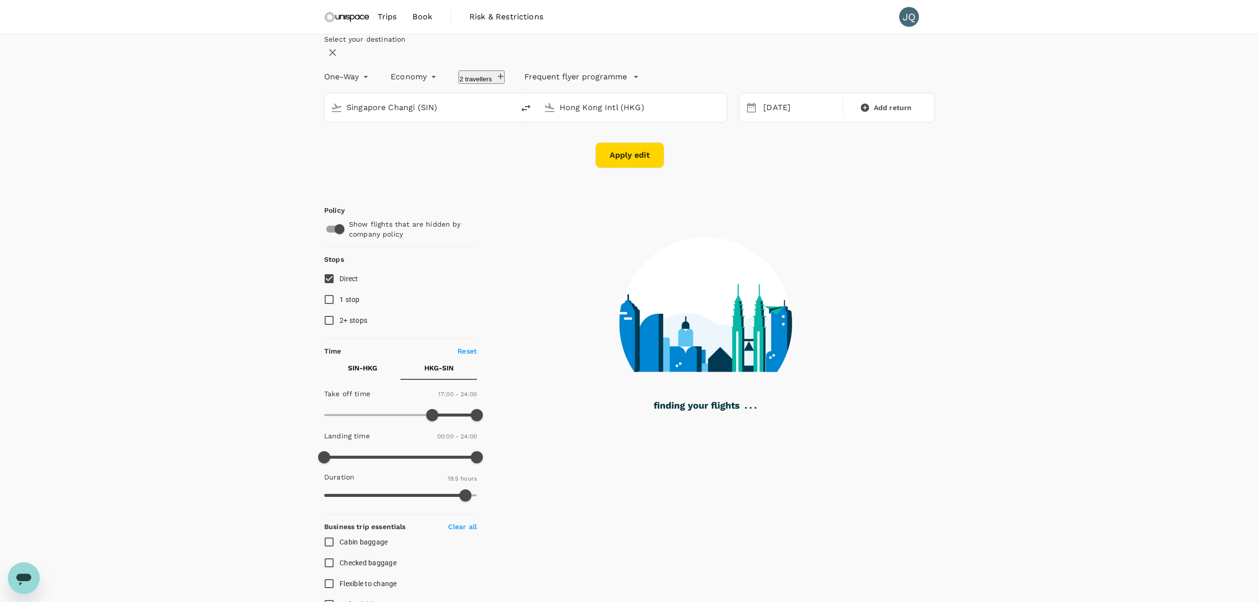
click at [618, 168] on button "Apply edit" at bounding box center [629, 155] width 69 height 26
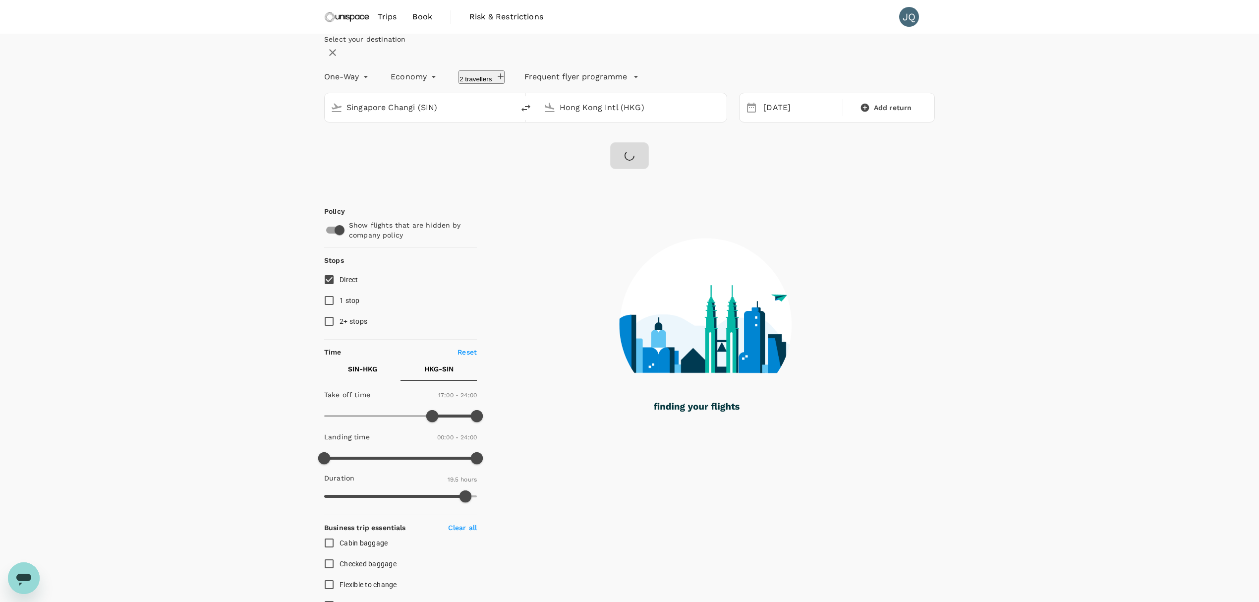
type input "425"
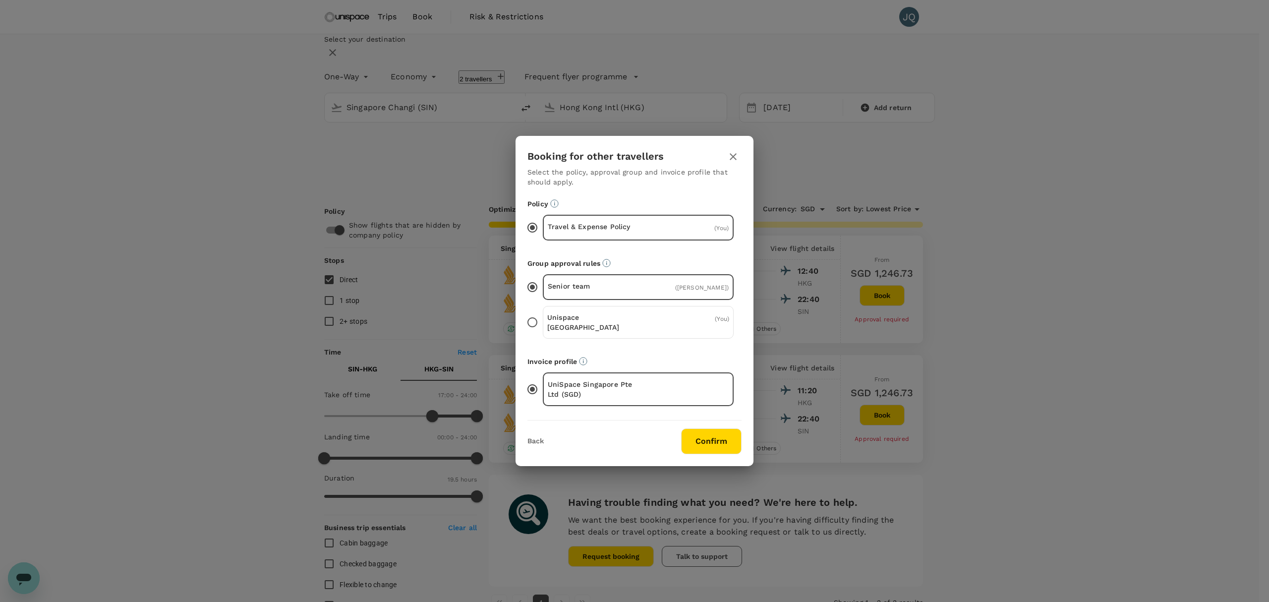
drag, startPoint x: 709, startPoint y: 437, endPoint x: 698, endPoint y: 431, distance: 12.4
click at [698, 431] on button "Confirm" at bounding box center [711, 441] width 60 height 26
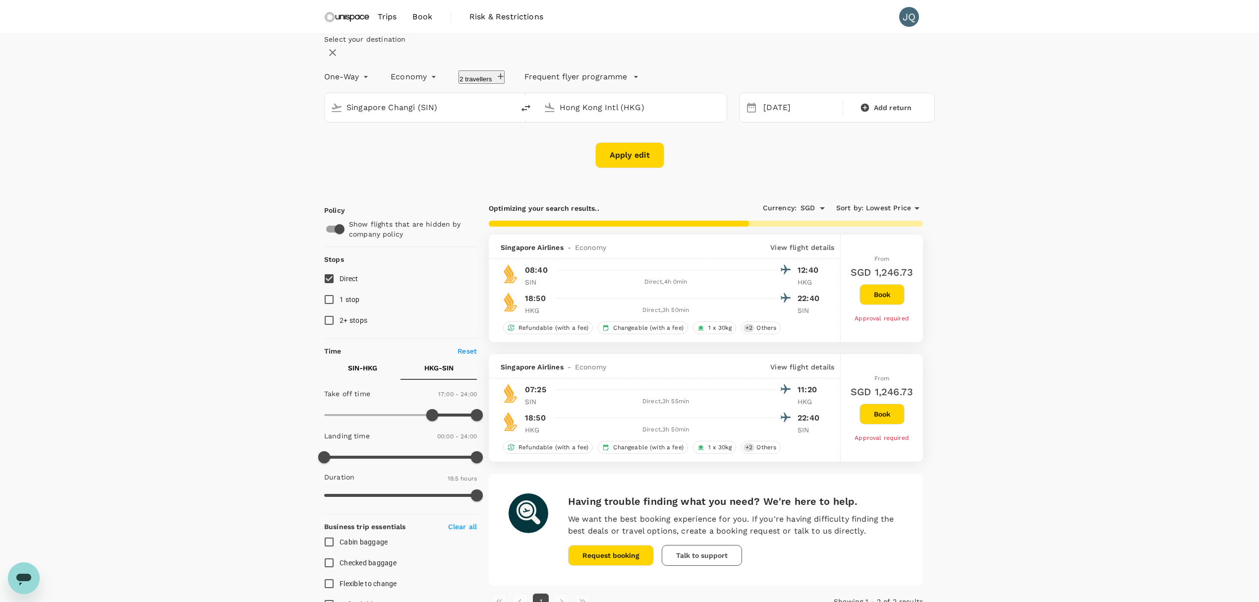
checkbox input "false"
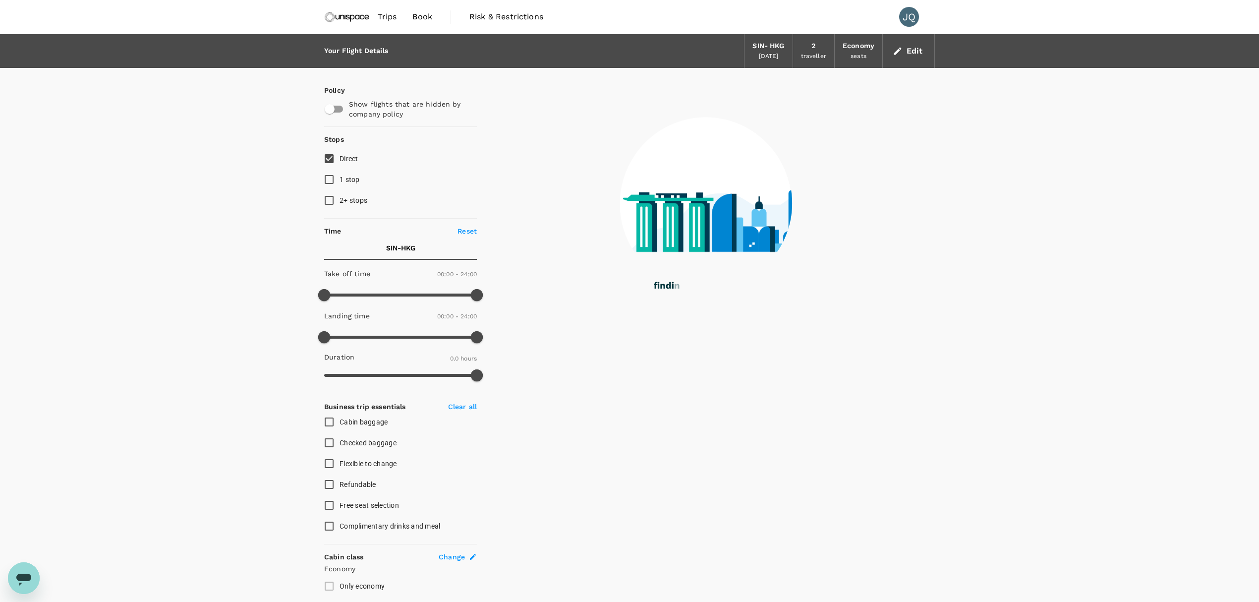
drag, startPoint x: 698, startPoint y: 431, endPoint x: 697, endPoint y: 414, distance: 16.9
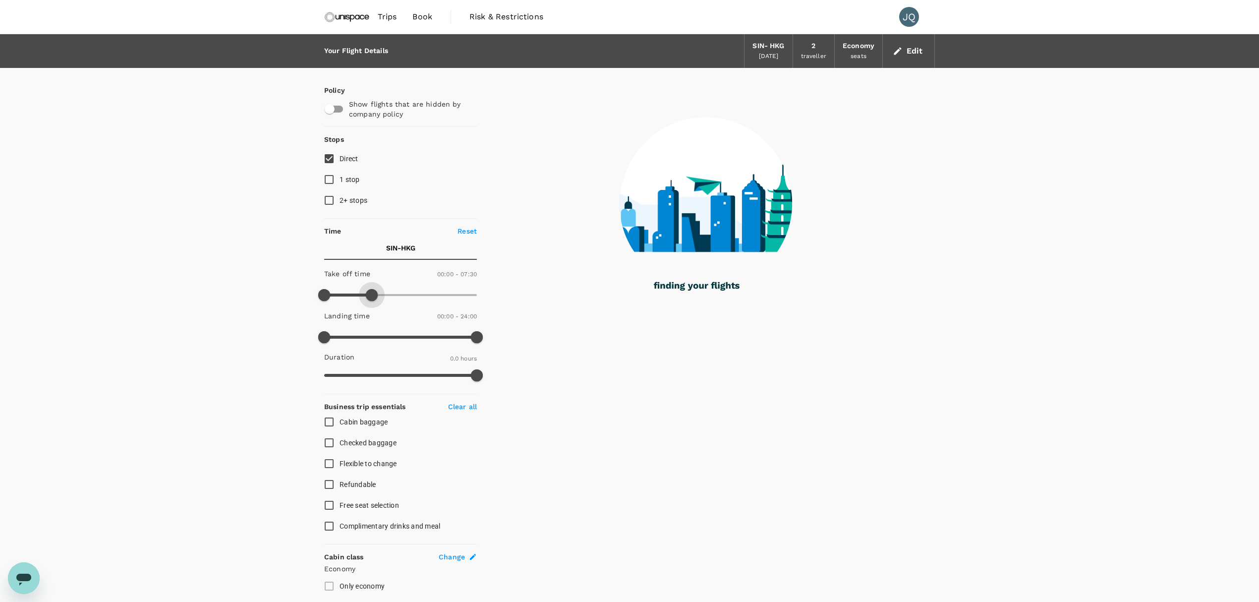
drag, startPoint x: 458, startPoint y: 296, endPoint x: 373, endPoint y: 291, distance: 85.9
click at [373, 291] on span at bounding box center [372, 295] width 12 height 12
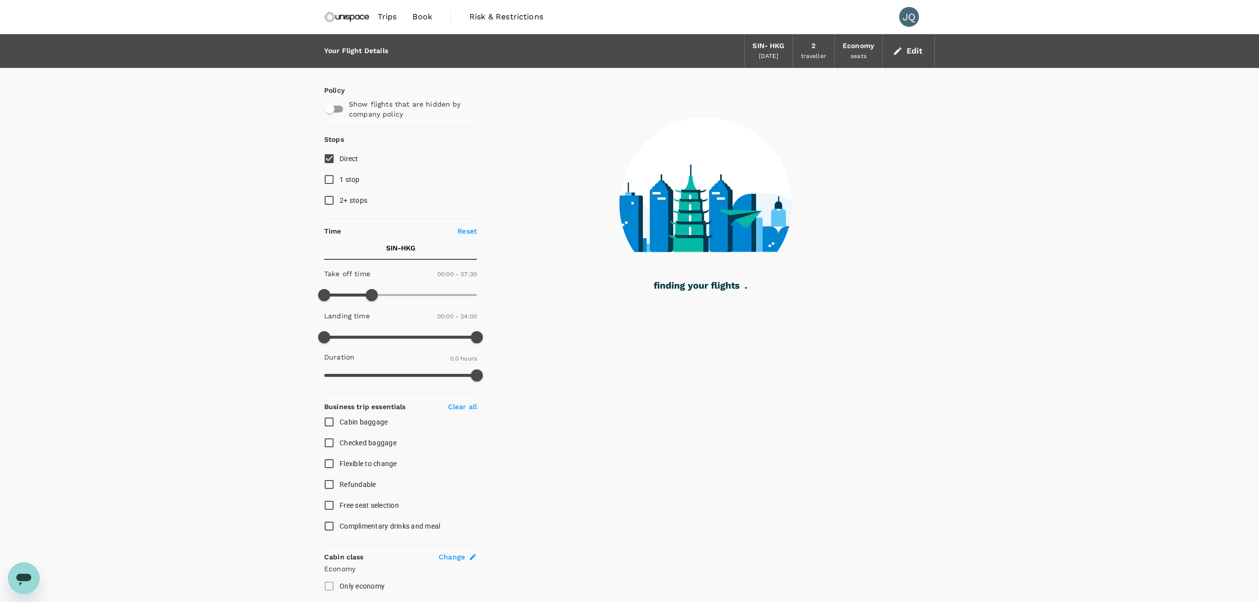
type input "510"
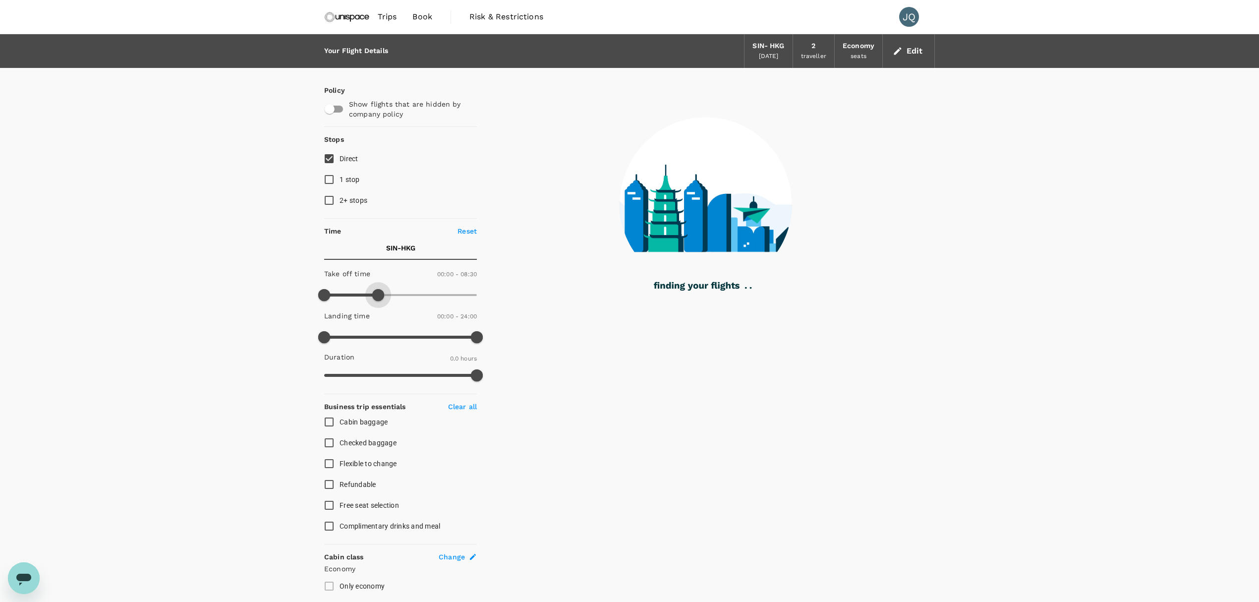
click at [377, 292] on span at bounding box center [378, 295] width 12 height 12
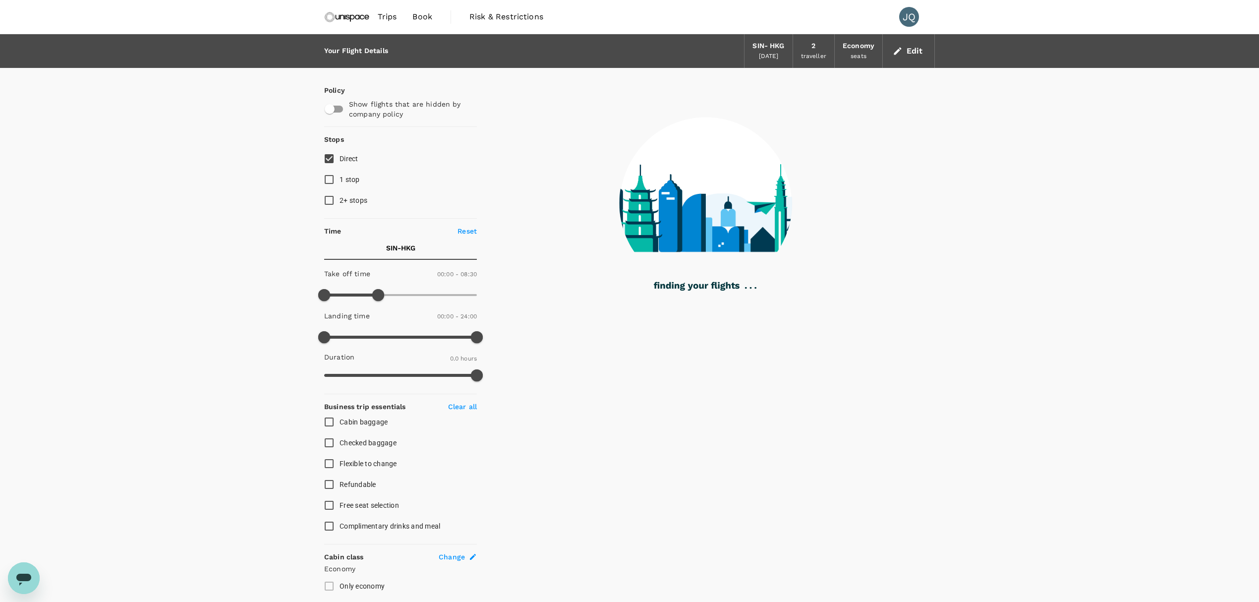
checkbox input "true"
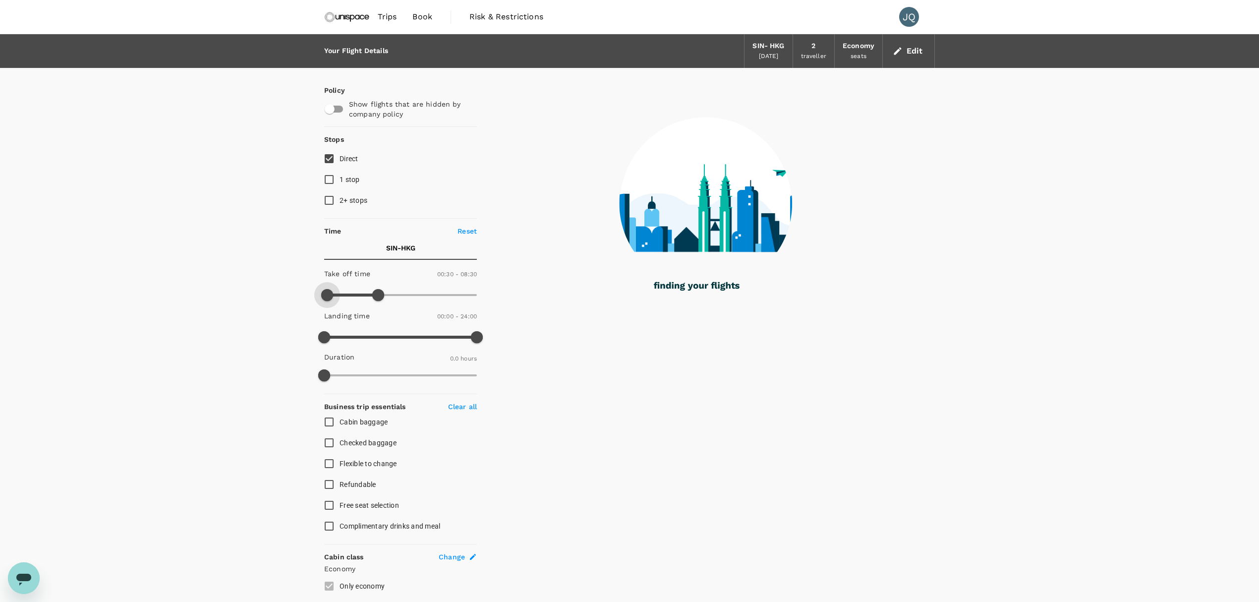
type input "150"
drag, startPoint x: 324, startPoint y: 296, endPoint x: 341, endPoint y: 298, distance: 17.5
click at [333, 298] on span at bounding box center [327, 295] width 12 height 12
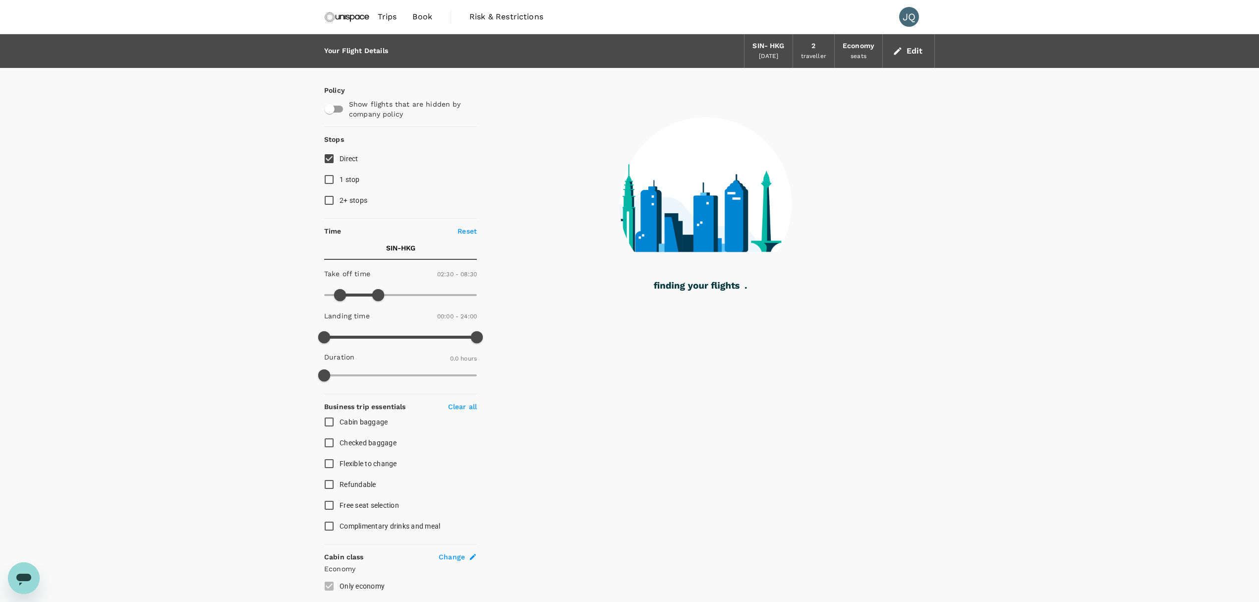
type input "235"
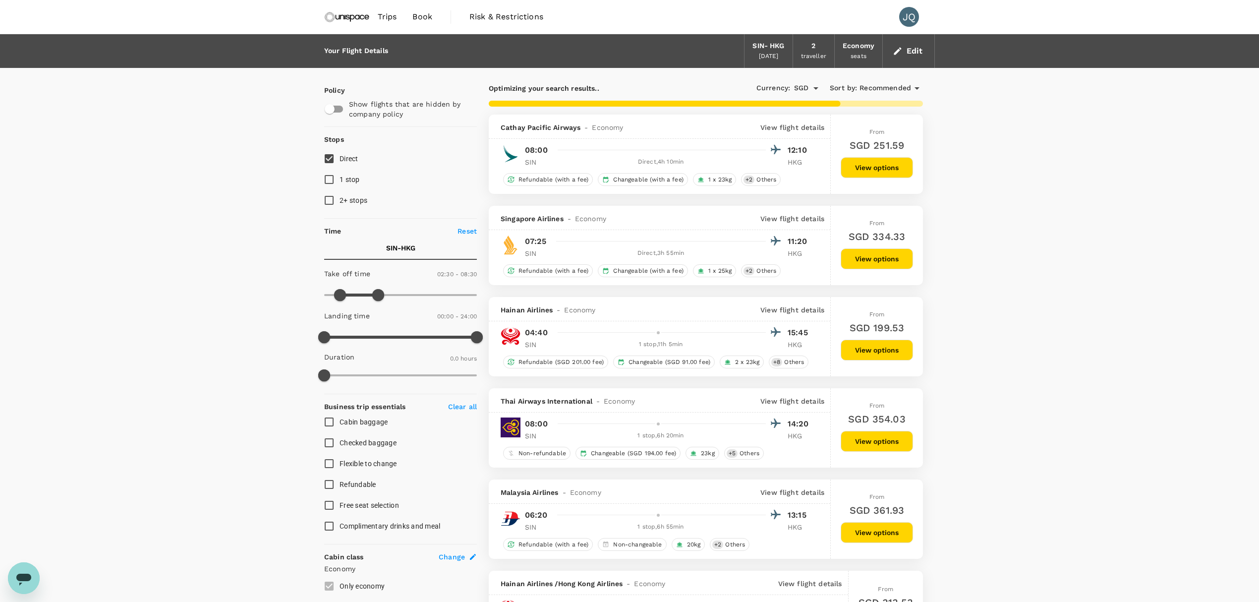
click at [869, 167] on button "View options" at bounding box center [877, 167] width 72 height 21
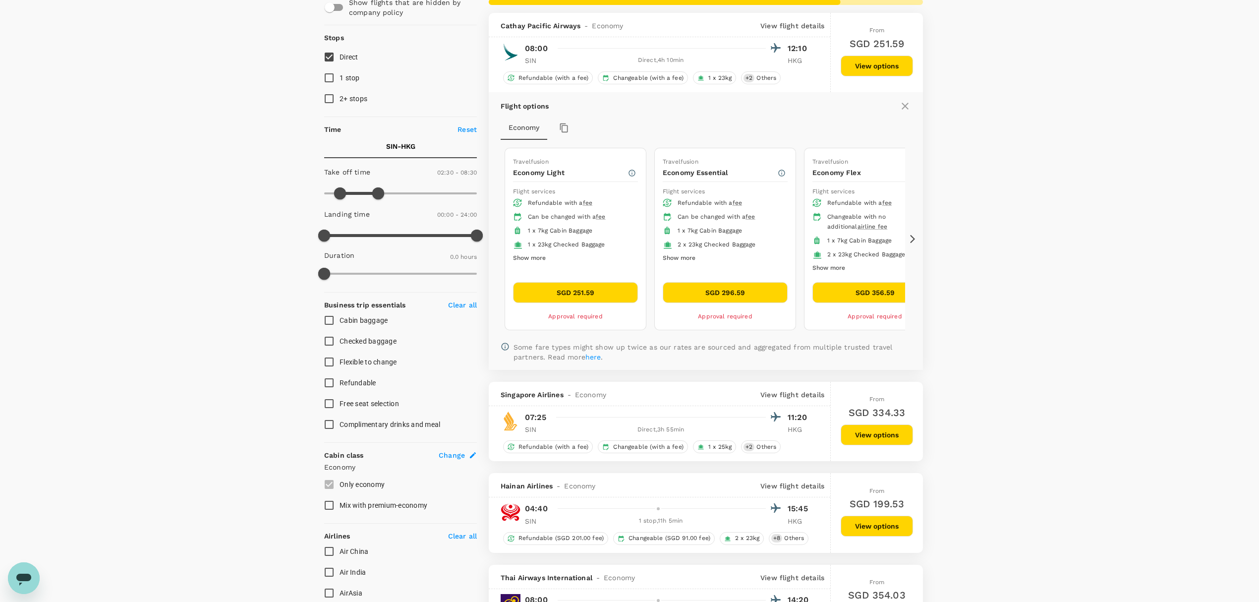
scroll to position [115, 0]
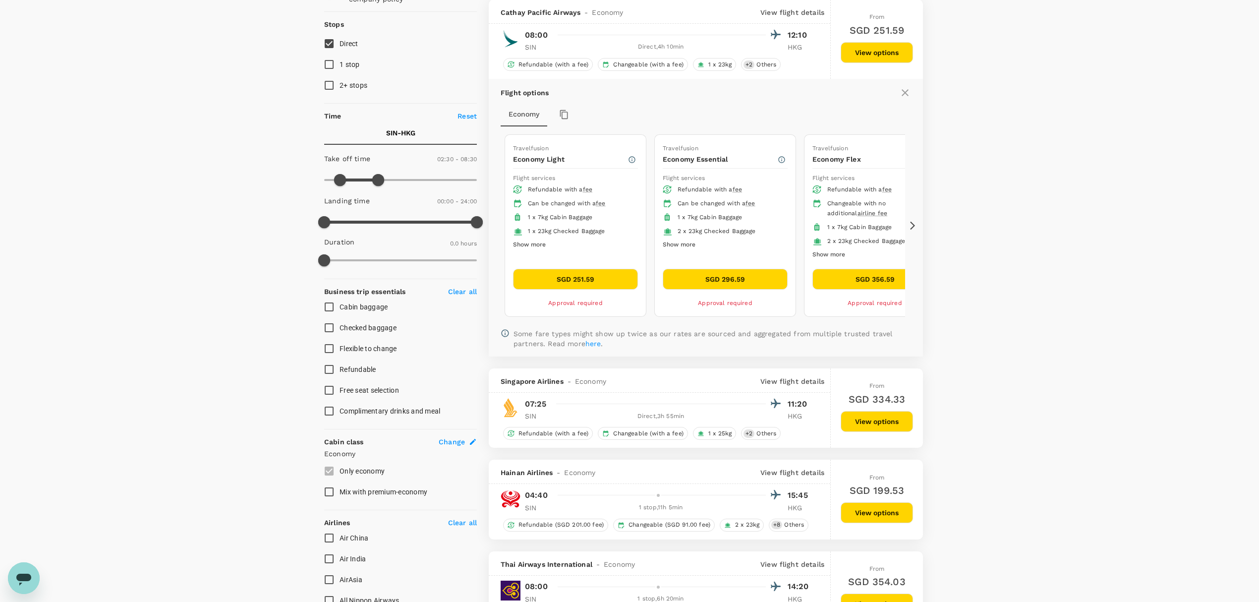
click at [592, 278] on button "SGD 251.59" at bounding box center [575, 279] width 125 height 21
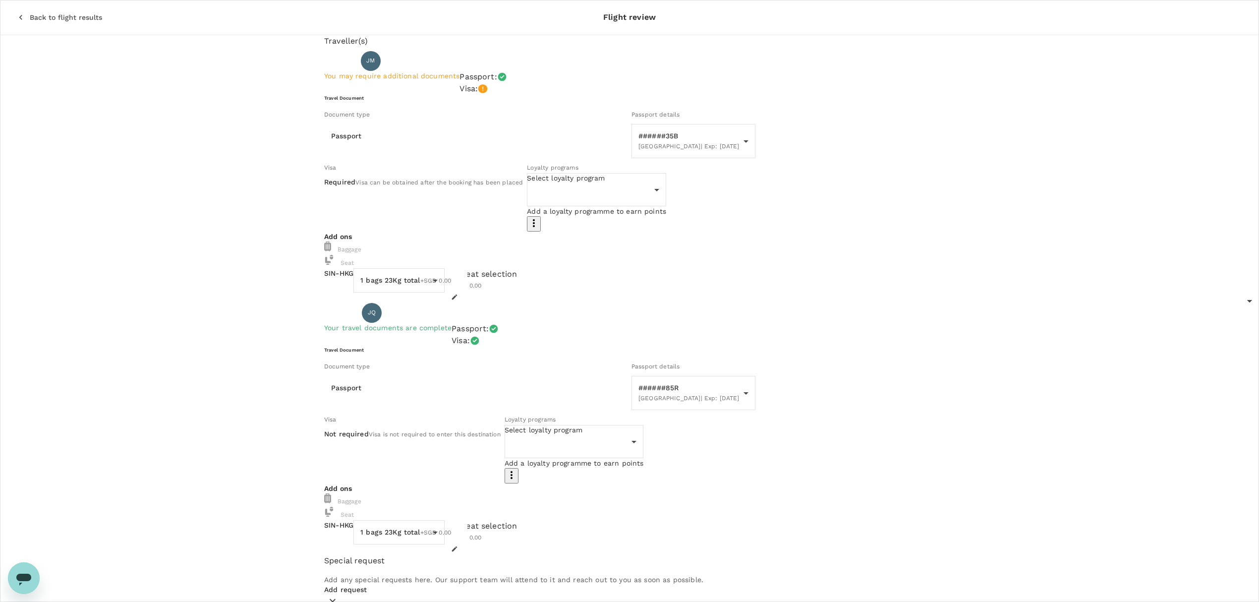
click at [617, 223] on body "Back to flight results Flight review Traveller(s) Traveller 1 : [PERSON_NAME] Y…" at bounding box center [629, 476] width 1259 height 953
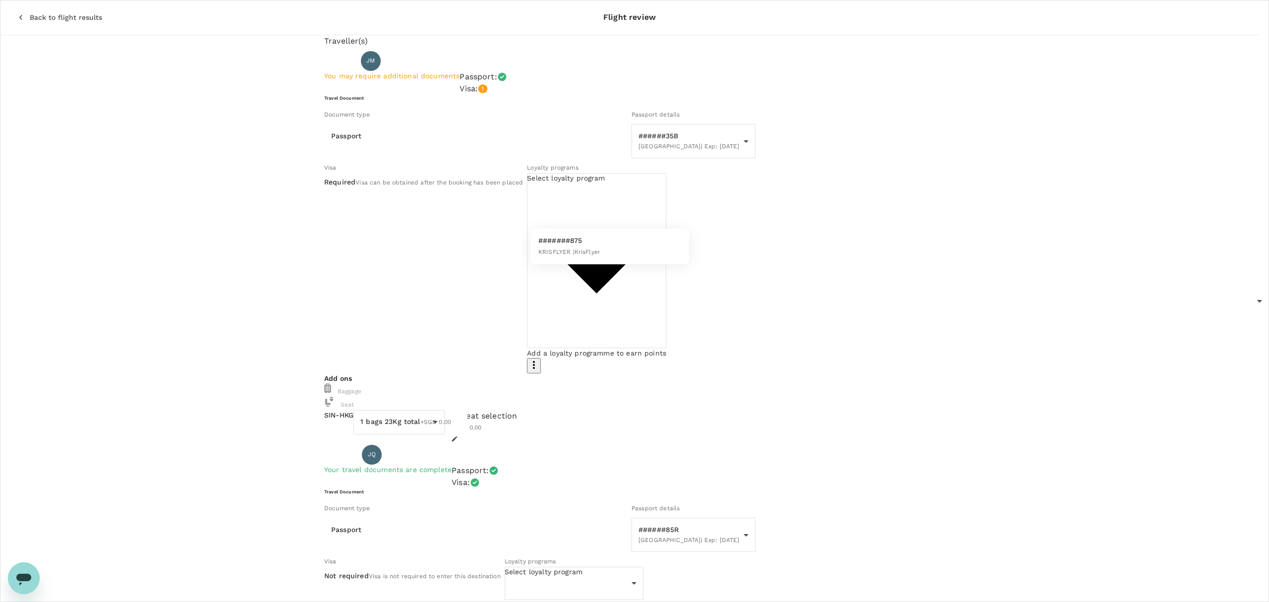
click at [918, 419] on div at bounding box center [634, 301] width 1269 height 602
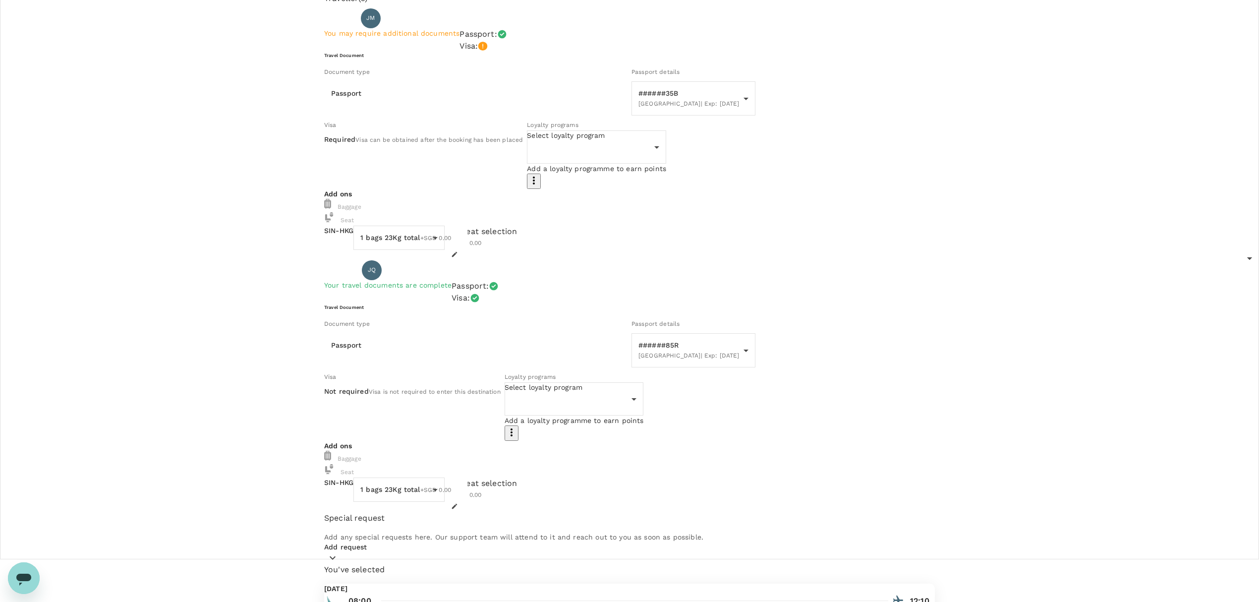
scroll to position [66, 0]
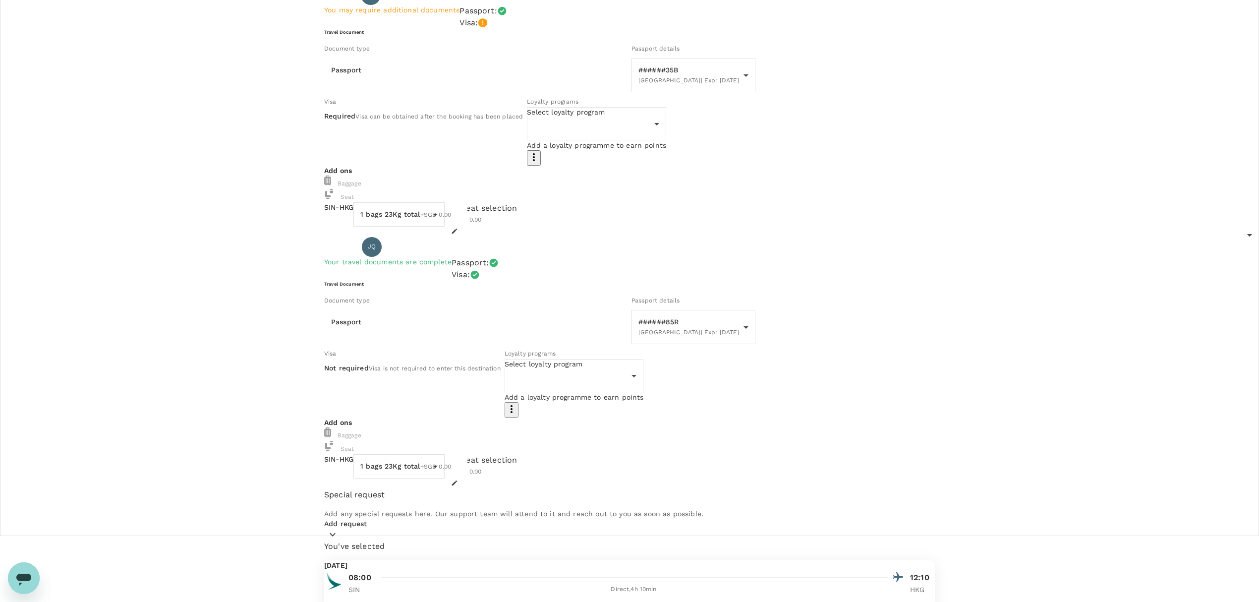
click at [611, 140] on body "Back to flight results Flight review Traveller(s) Traveller 1 : [PERSON_NAME] Y…" at bounding box center [629, 410] width 1259 height 953
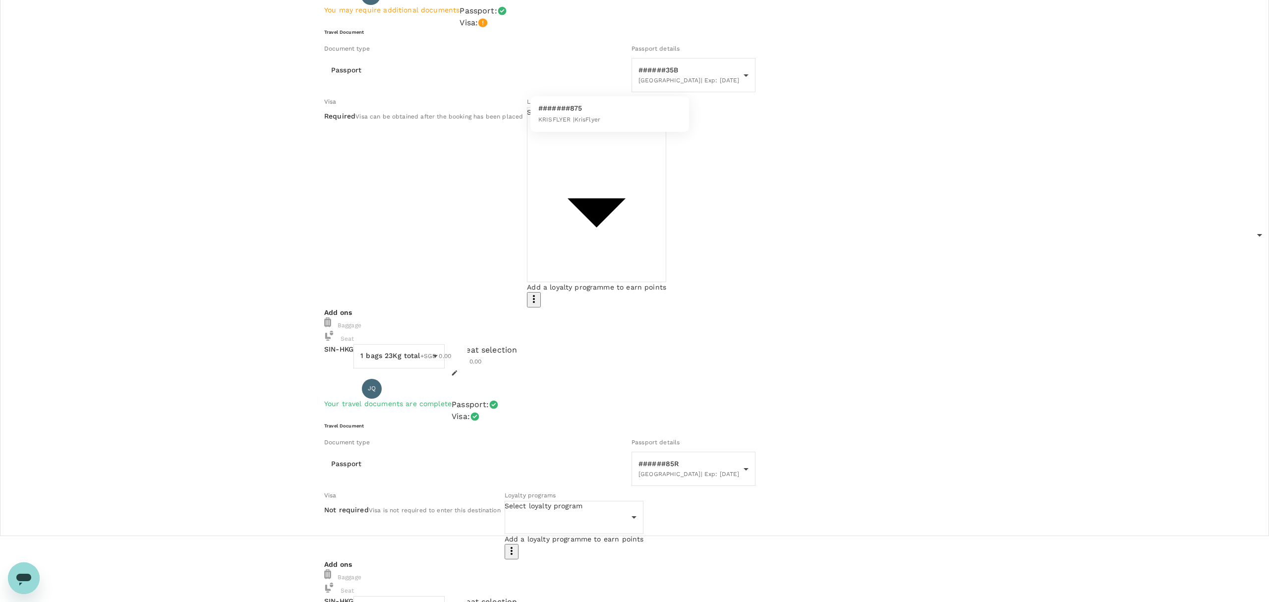
click at [629, 128] on li "#######875 KRISFLYER | KrisFlyer" at bounding box center [609, 114] width 159 height 28
type input "f2d1ac02-c940-466a-a53d-f7139802b239"
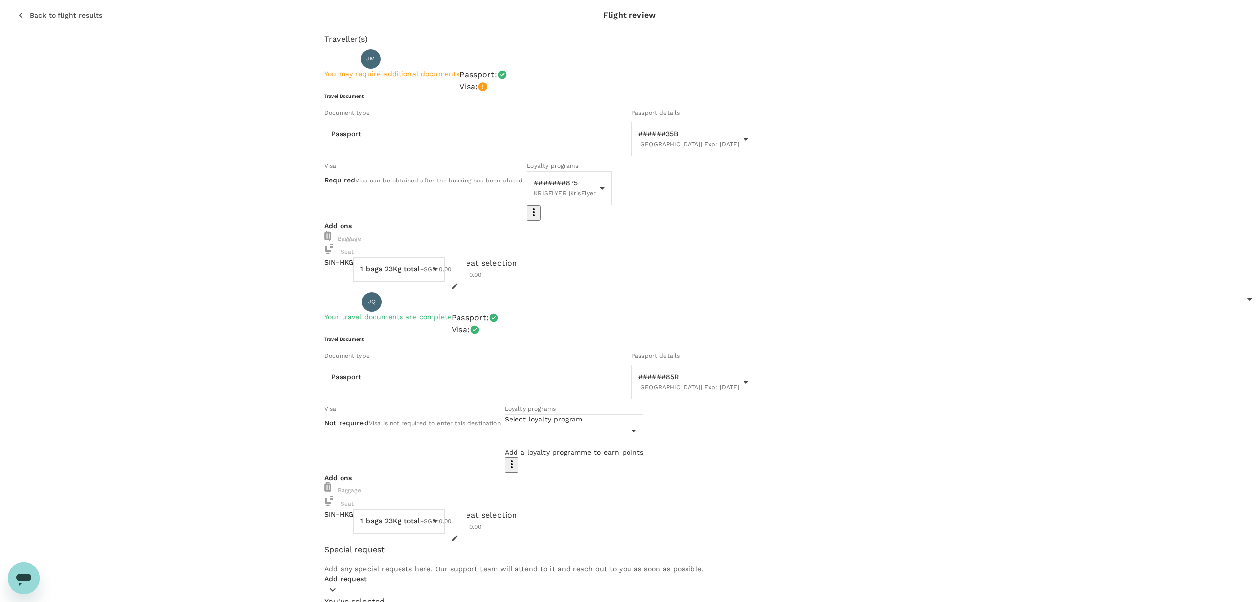
scroll to position [0, 0]
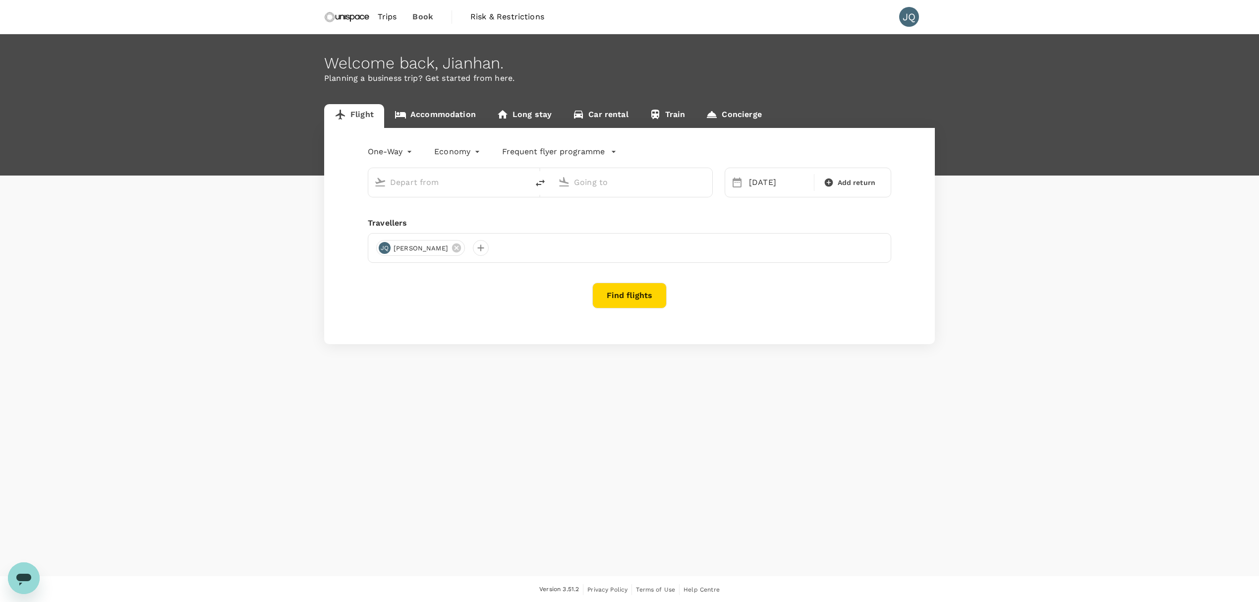
type input "Singapore Changi (SIN)"
type input "Hong Kong Intl (HKG)"
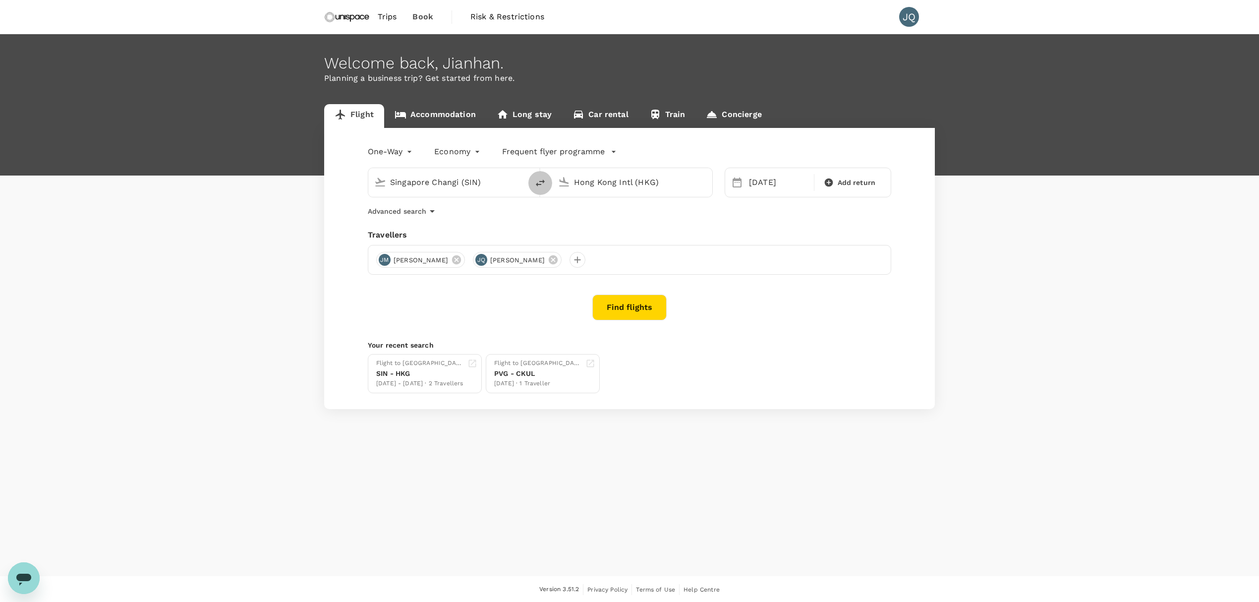
click at [494, 187] on icon "delete" at bounding box center [540, 183] width 12 height 12
type input "Hong Kong Intl (HKG)"
type input "Singapore Changi (SIN)"
click at [494, 221] on button "Find flights" at bounding box center [629, 307] width 74 height 26
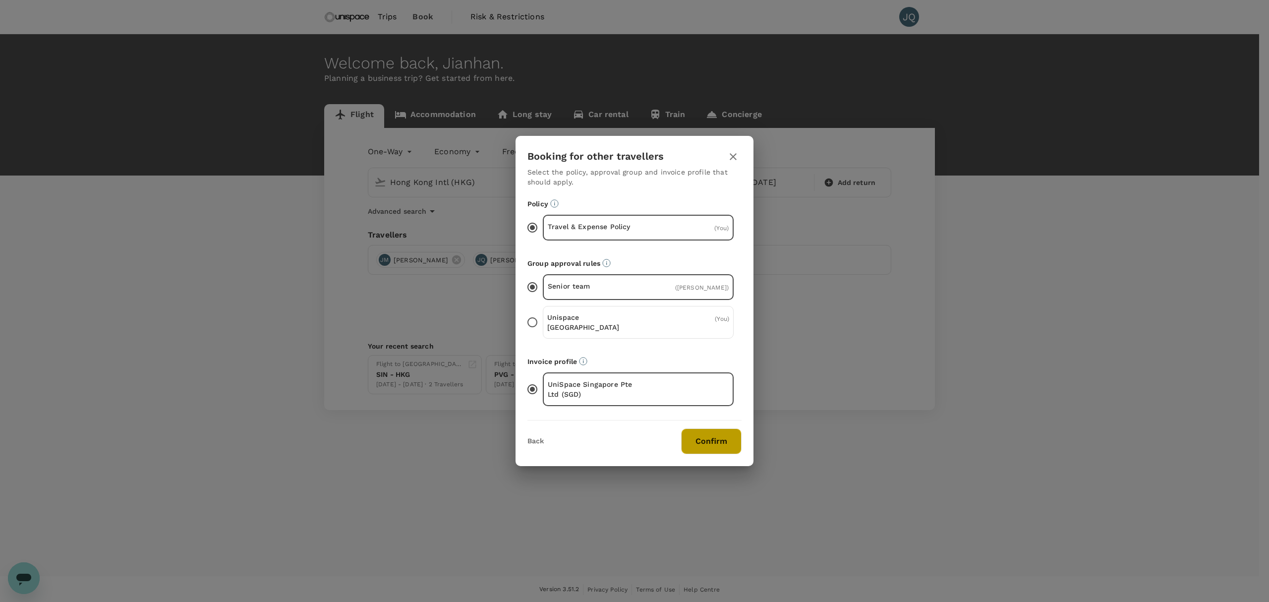
click at [494, 221] on button "Confirm" at bounding box center [711, 441] width 60 height 26
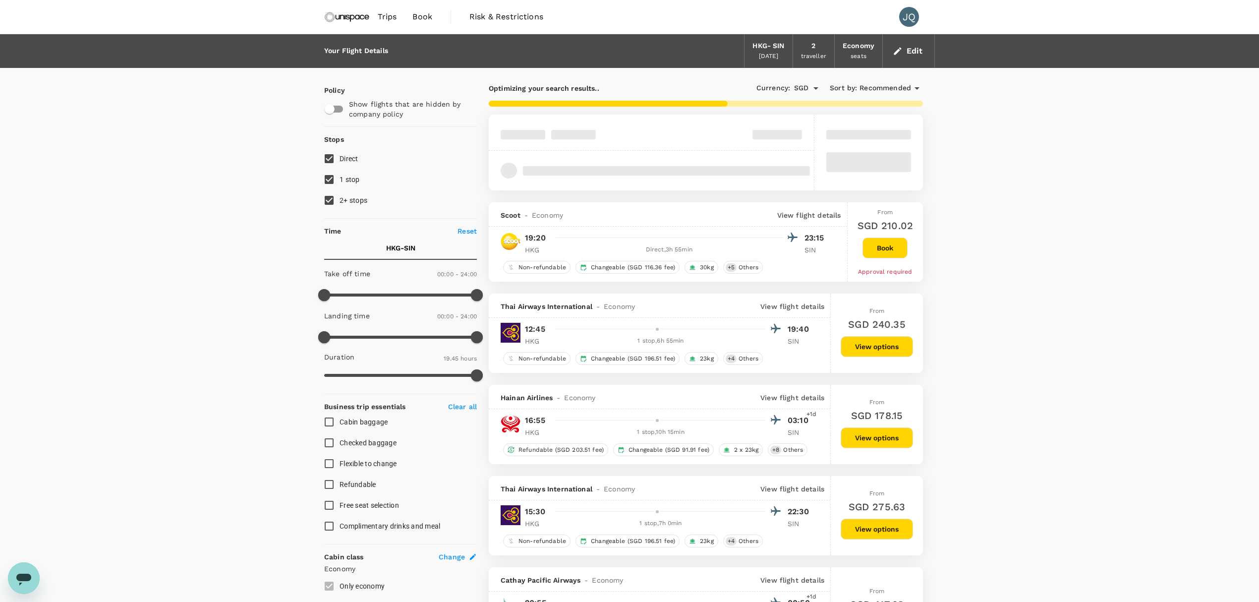
type input "1370"
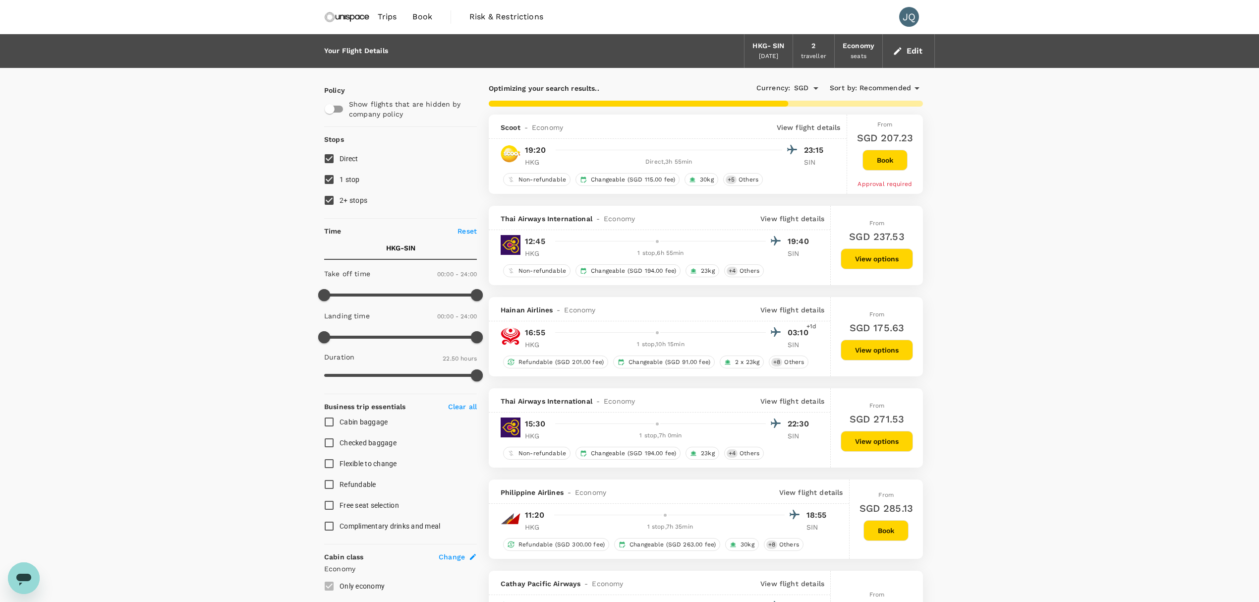
click at [494, 163] on button "Book" at bounding box center [884, 160] width 45 height 21
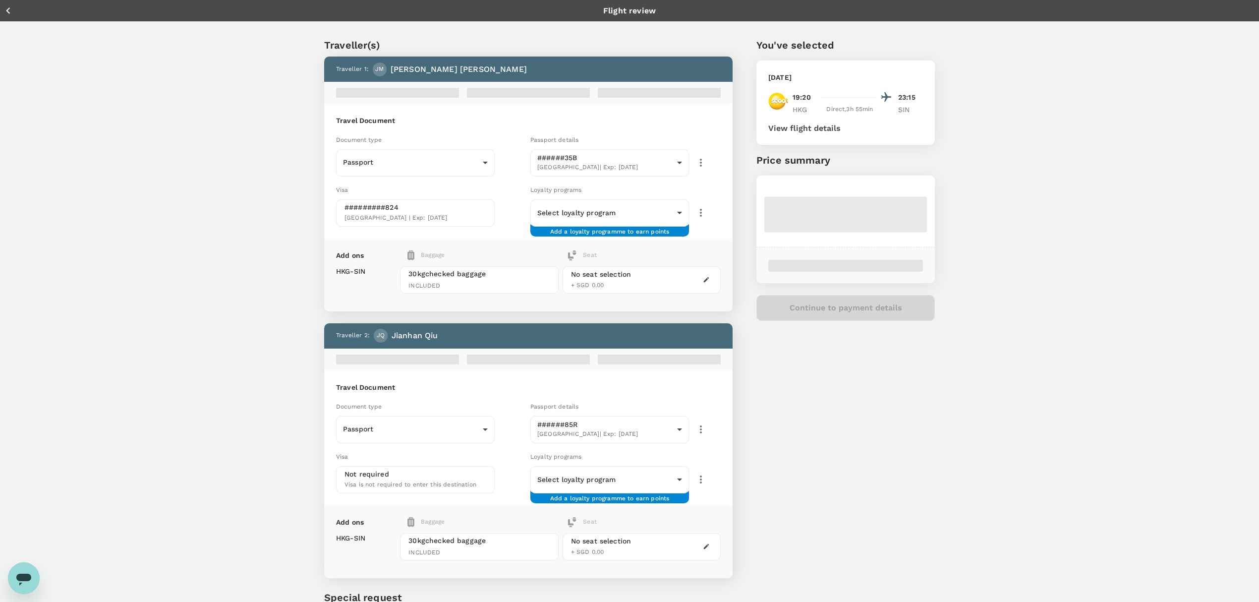
click at [494, 221] on div "You've selected Wednesday, 10 Sep 2025 19:20 23:15 HKG Direct , 3h 55min SIN Vi…" at bounding box center [833, 346] width 202 height 664
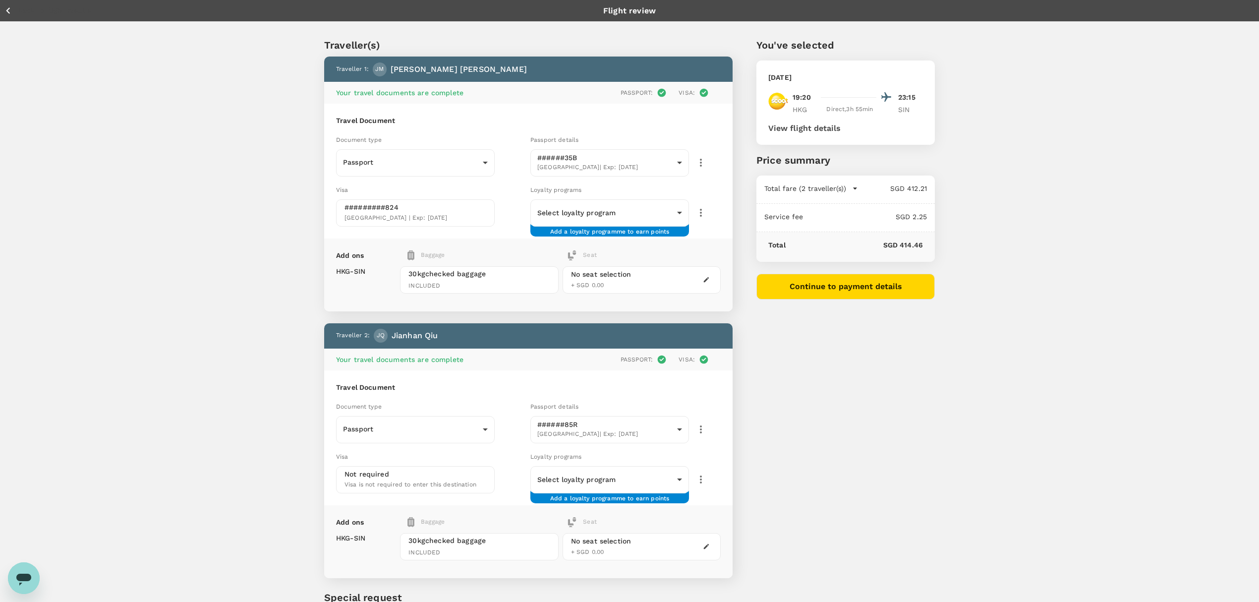
click at [494, 126] on button "View flight details" at bounding box center [804, 128] width 72 height 9
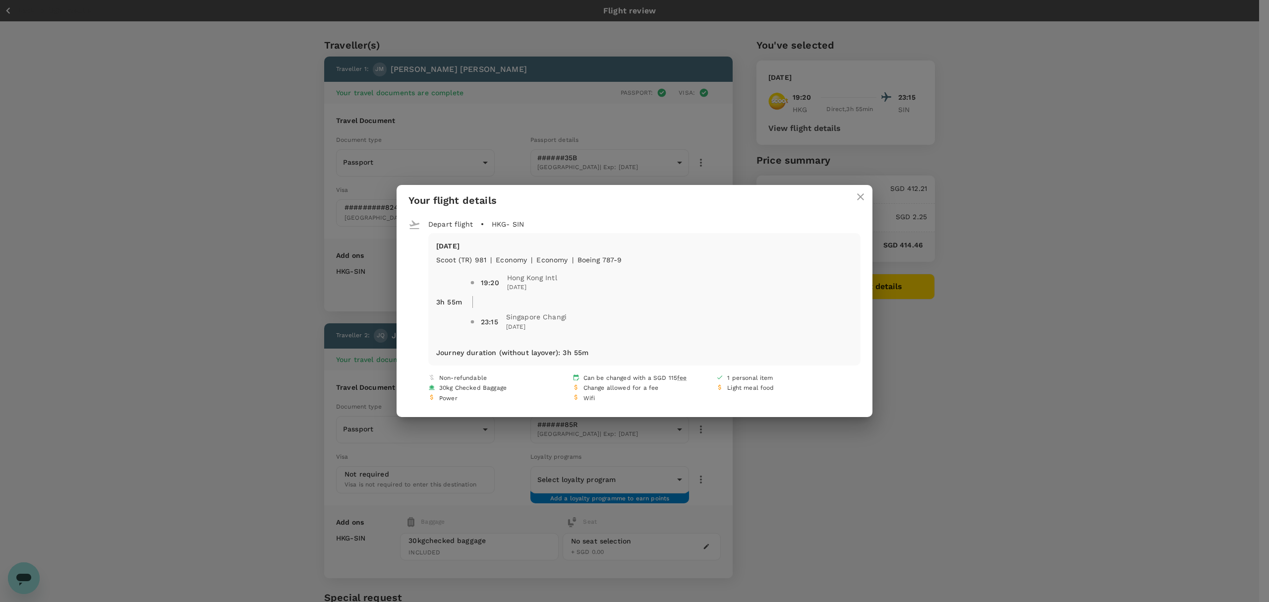
click at [494, 221] on div "Your flight details Depart flight HKG - SIN Wed, 10 Sep Scoot (TR) 981 | econom…" at bounding box center [634, 301] width 1269 height 602
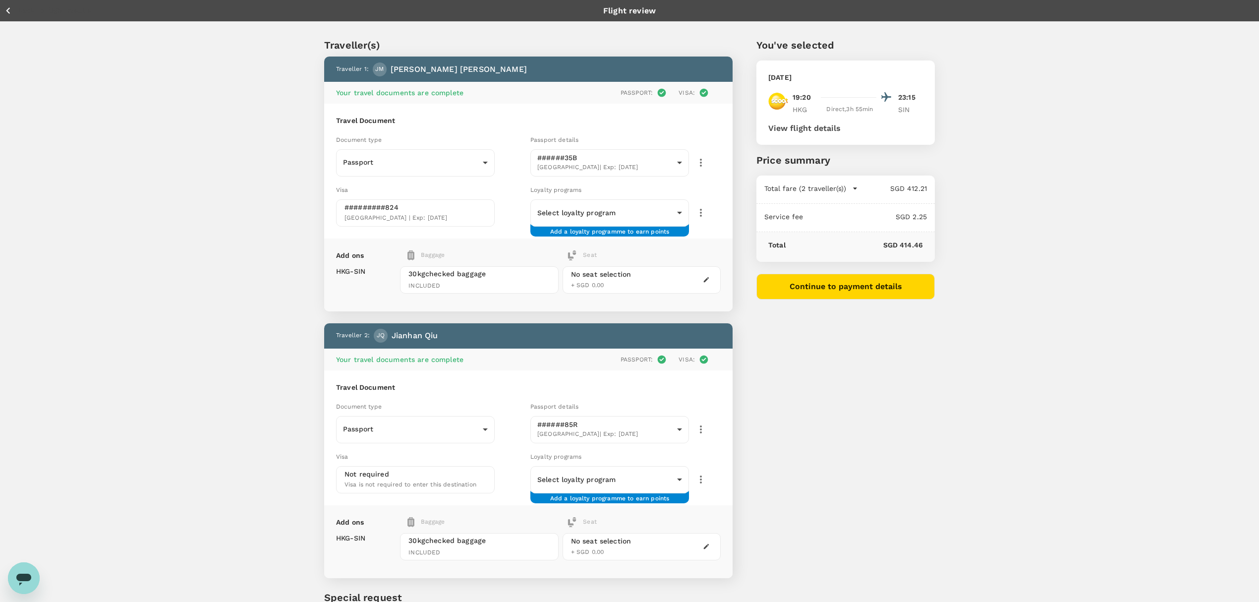
click at [494, 221] on span "30kg checked baggage" at bounding box center [478, 540] width 141 height 10
click at [494, 221] on div "30kg checked baggage INCLUDED" at bounding box center [479, 546] width 158 height 27
drag, startPoint x: 532, startPoint y: 544, endPoint x: 577, endPoint y: 544, distance: 45.6
click at [494, 221] on div "30kg checked baggage INCLUDED" at bounding box center [479, 546] width 158 height 27
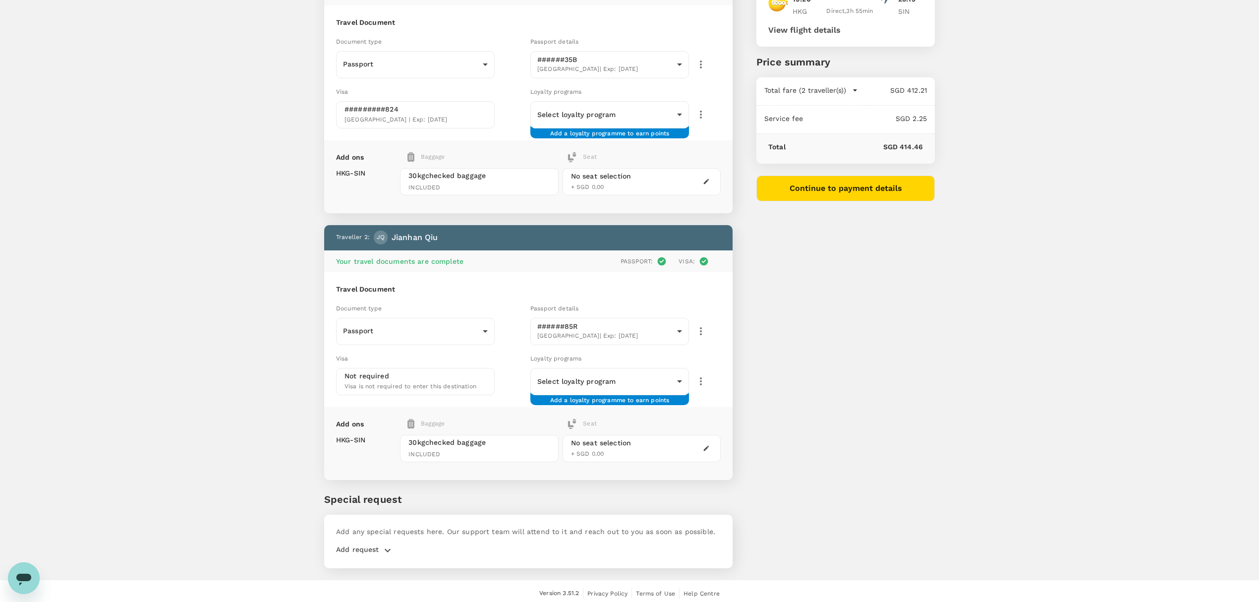
scroll to position [101, 0]
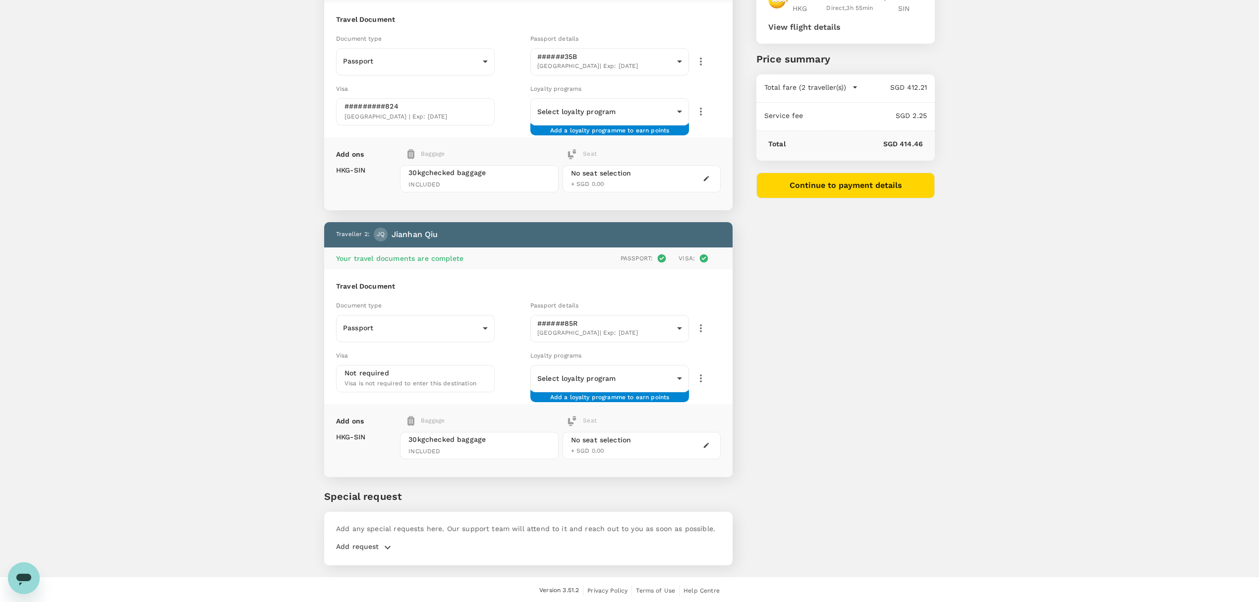
click at [417, 221] on div "Baggage" at bounding box center [464, 421] width 115 height 10
click at [473, 221] on span "INCLUDED" at bounding box center [478, 452] width 141 height 10
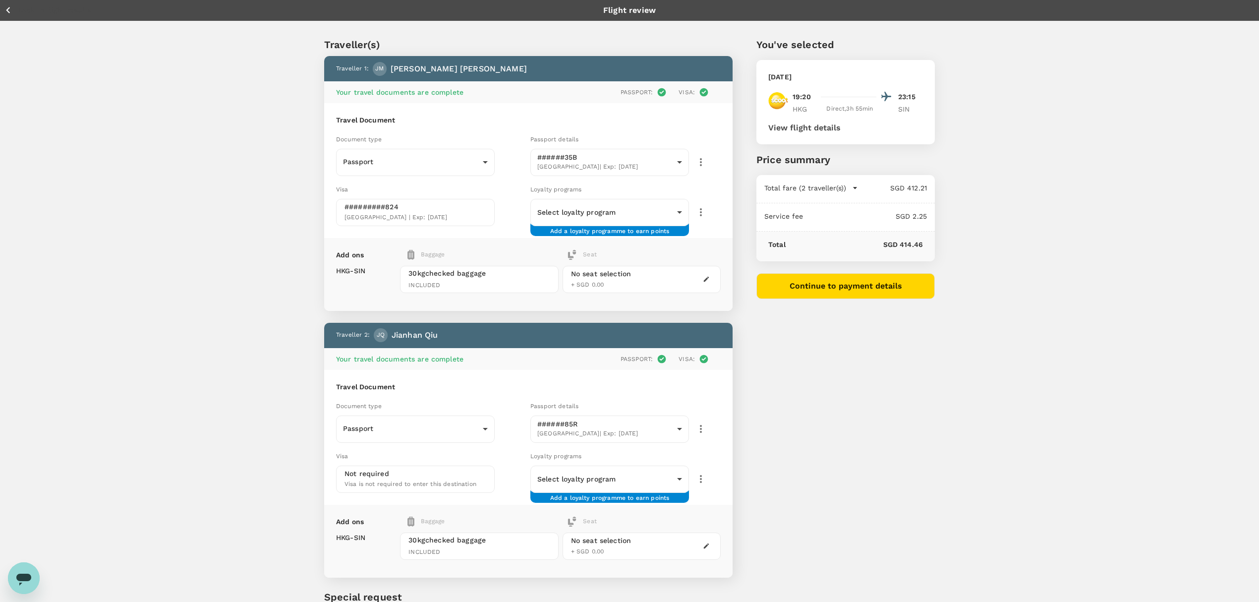
scroll to position [0, 0]
click at [467, 221] on span "INCLUDED" at bounding box center [478, 286] width 141 height 10
click at [494, 221] on div "30kg checked baggage INCLUDED" at bounding box center [479, 279] width 158 height 27
click at [494, 221] on span "30kg checked baggage" at bounding box center [478, 274] width 141 height 10
click at [494, 221] on div "No seat selection + SGD 0.00" at bounding box center [641, 279] width 158 height 27
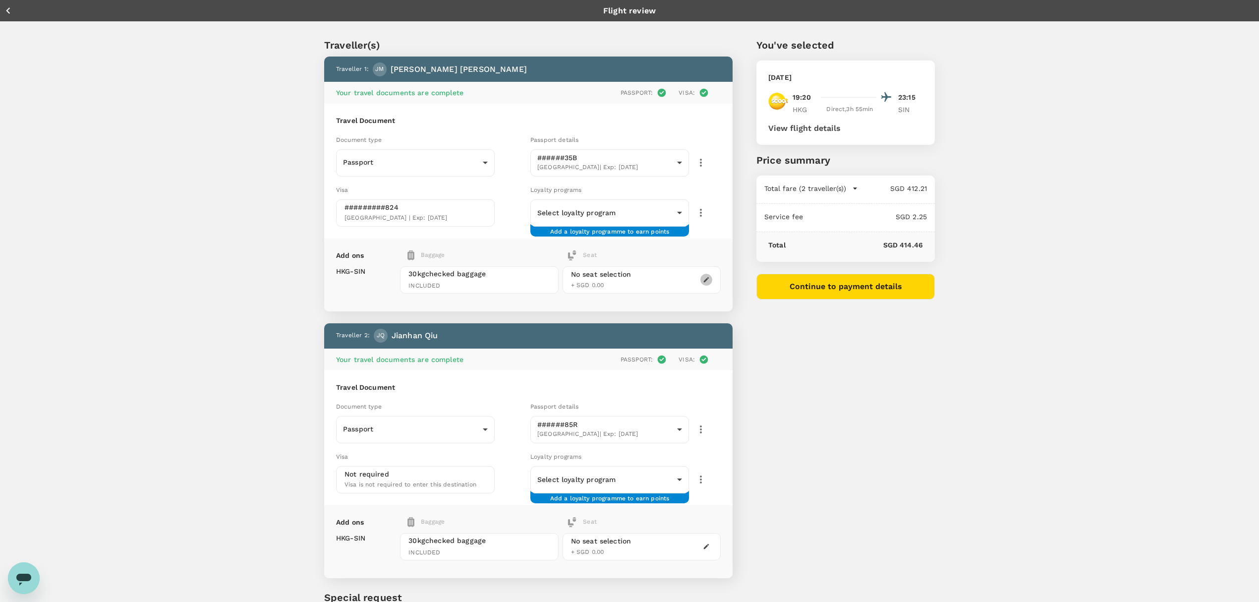
click at [494, 221] on icon "button" at bounding box center [706, 279] width 7 height 7
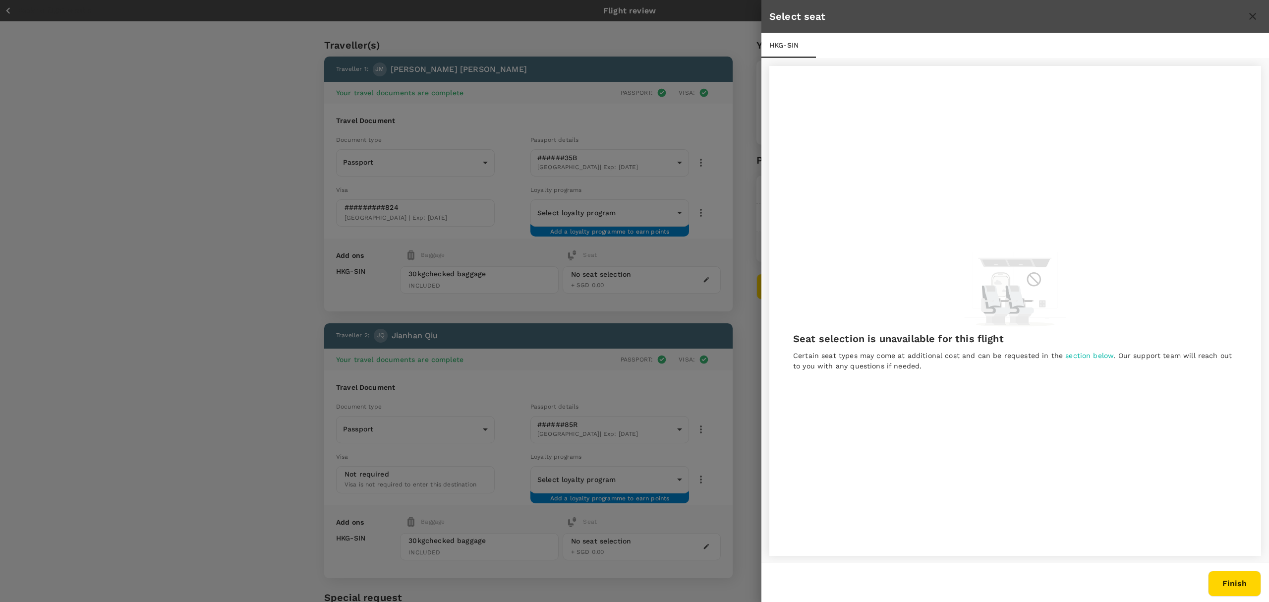
click at [300, 221] on div at bounding box center [634, 301] width 1269 height 602
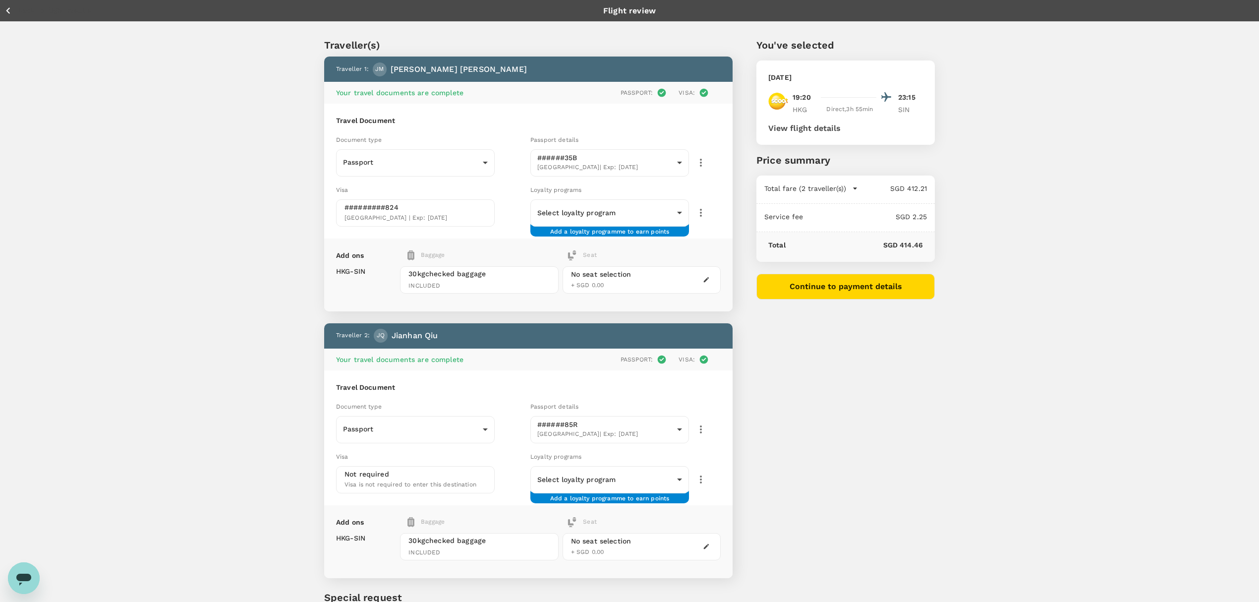
click at [417, 221] on div "Baggage" at bounding box center [464, 255] width 115 height 10
click at [438, 214] on span "Singapore | Exp: 18 Jun 2025" at bounding box center [395, 217] width 103 height 7
click at [494, 217] on icon "button" at bounding box center [701, 213] width 12 height 12
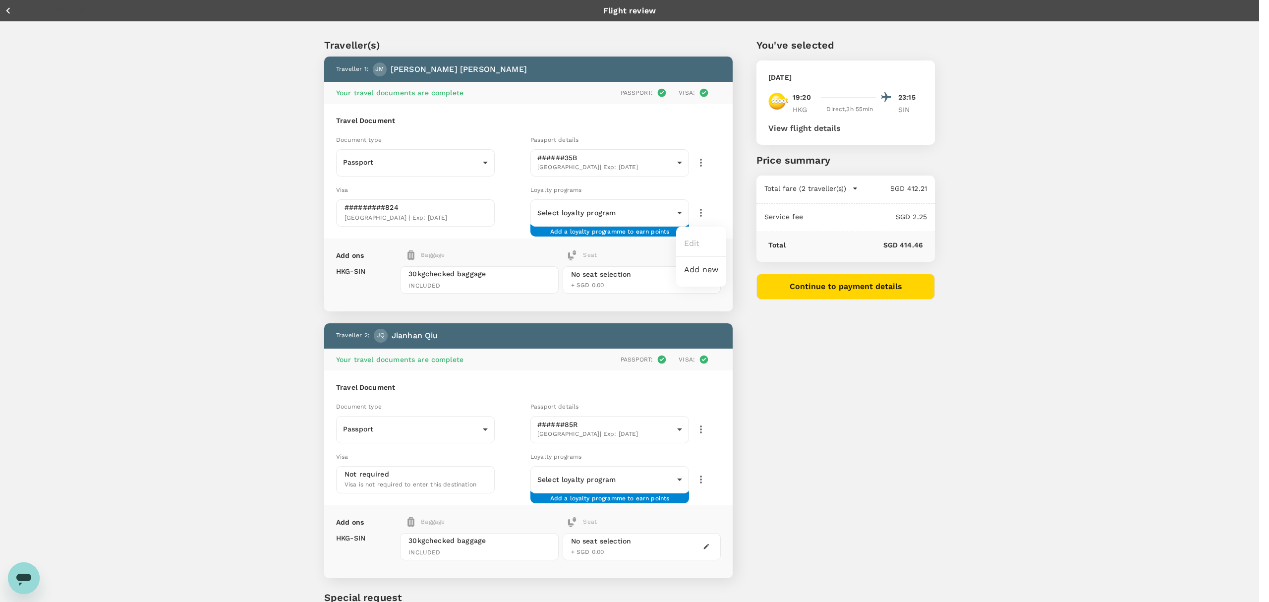
click at [494, 221] on div at bounding box center [634, 301] width 1269 height 602
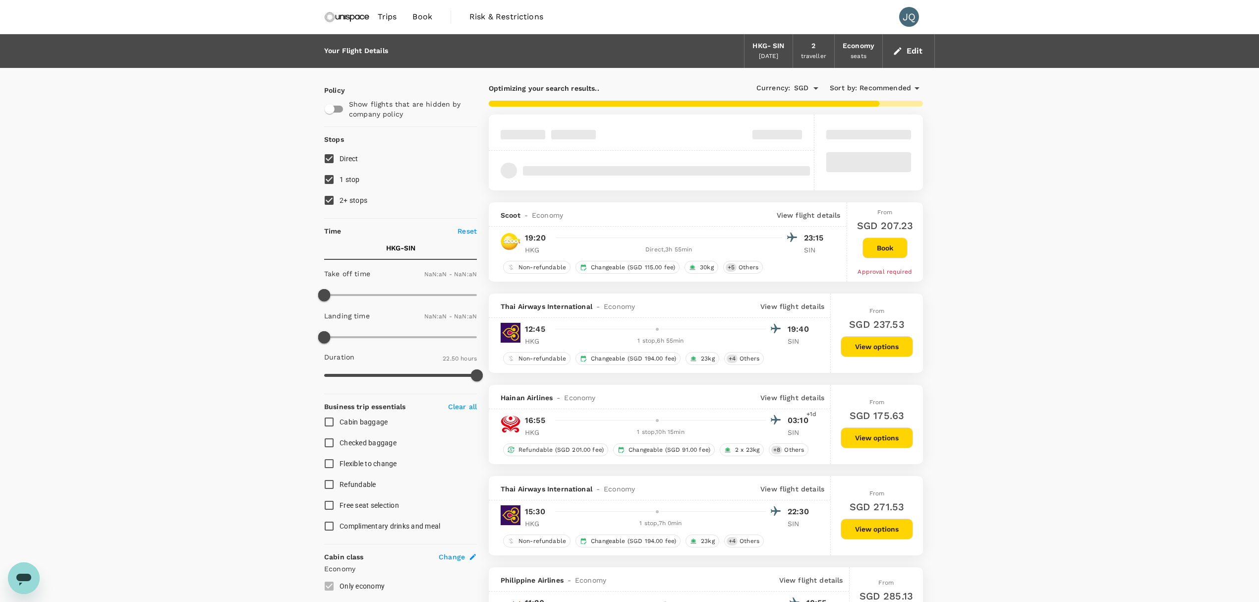
type input "1440"
click at [494, 221] on span "30kg" at bounding box center [707, 267] width 22 height 8
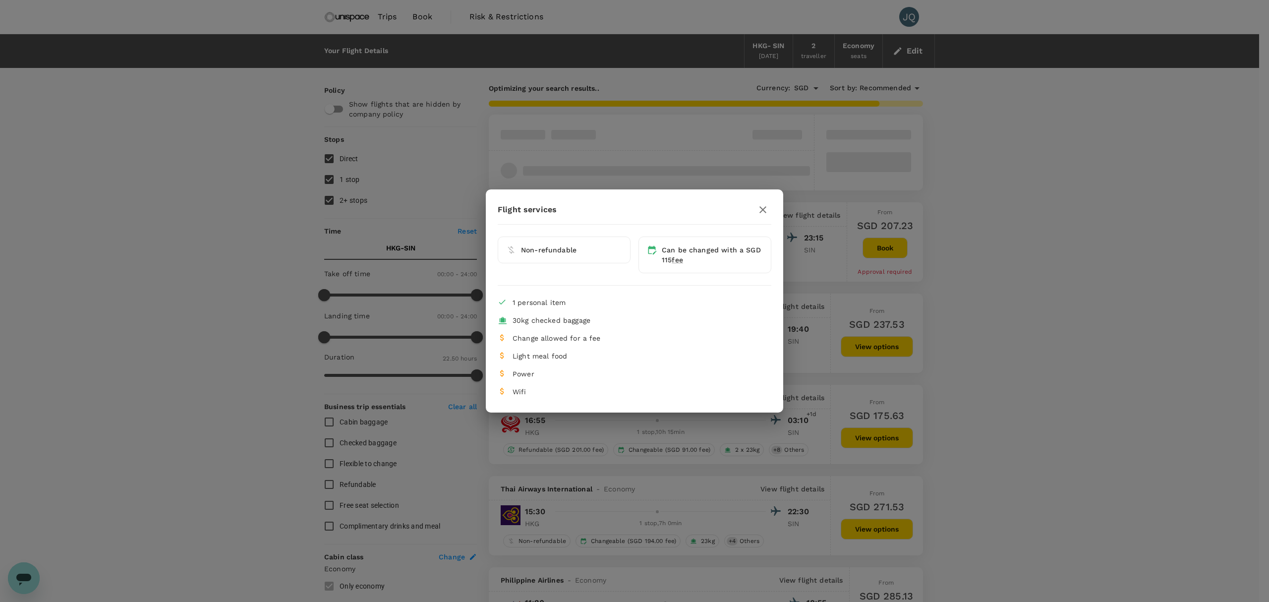
click at [494, 221] on div "Non-refundable" at bounding box center [571, 250] width 101 height 10
type input "1575"
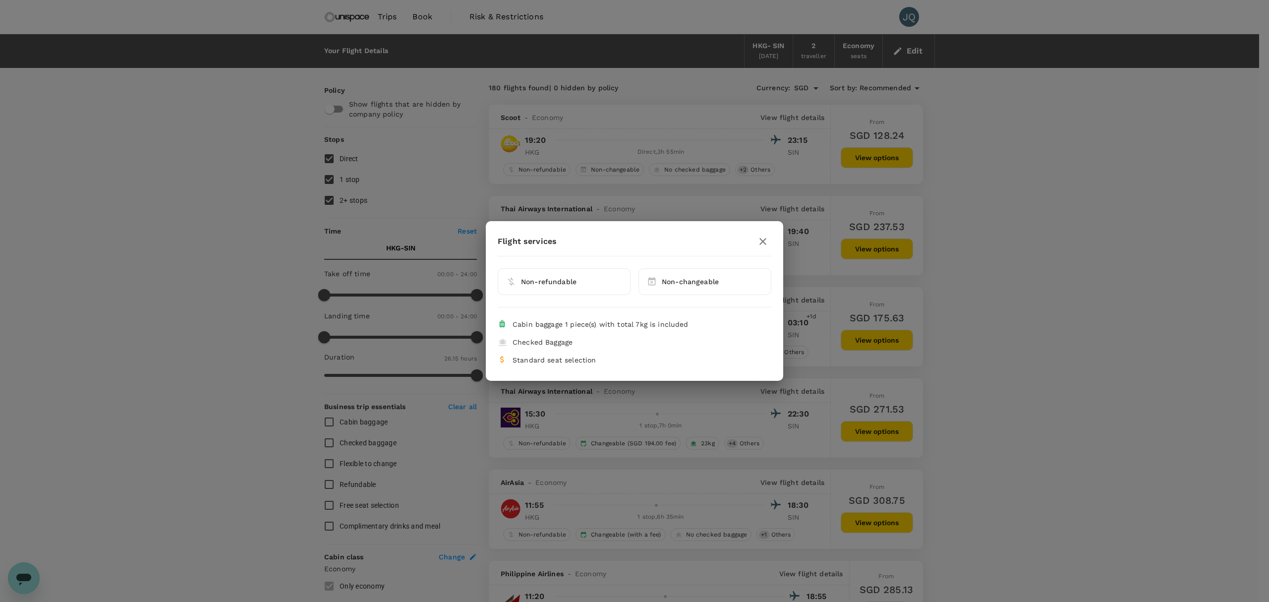
click at [494, 221] on icon "button" at bounding box center [763, 241] width 12 height 12
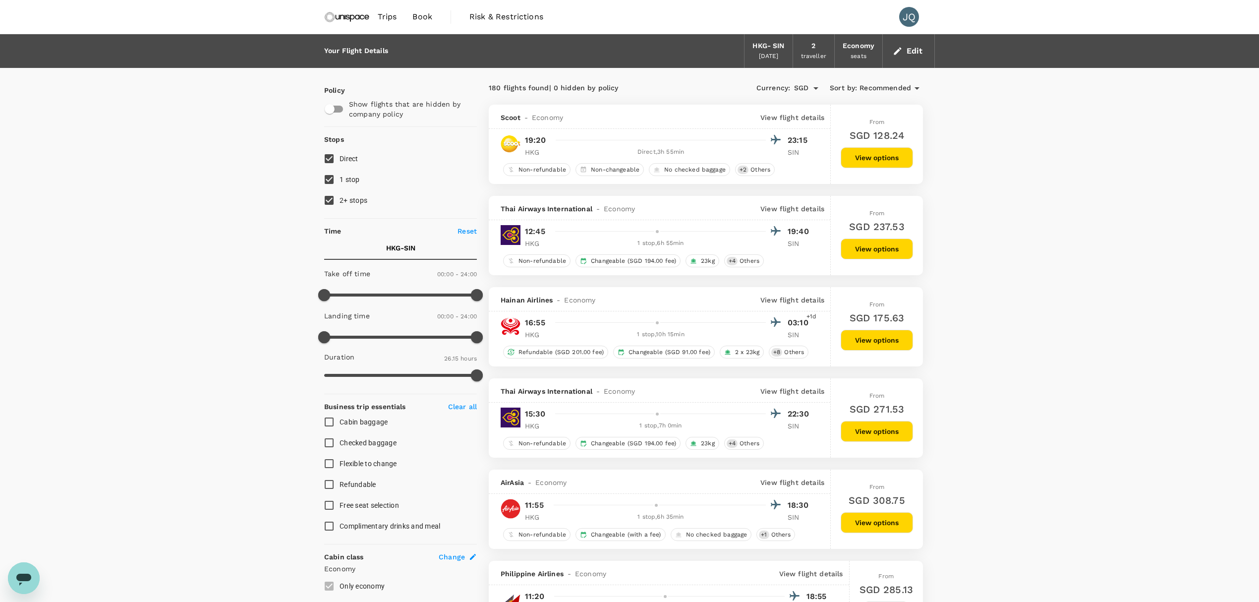
click at [494, 157] on button "View options" at bounding box center [877, 157] width 72 height 21
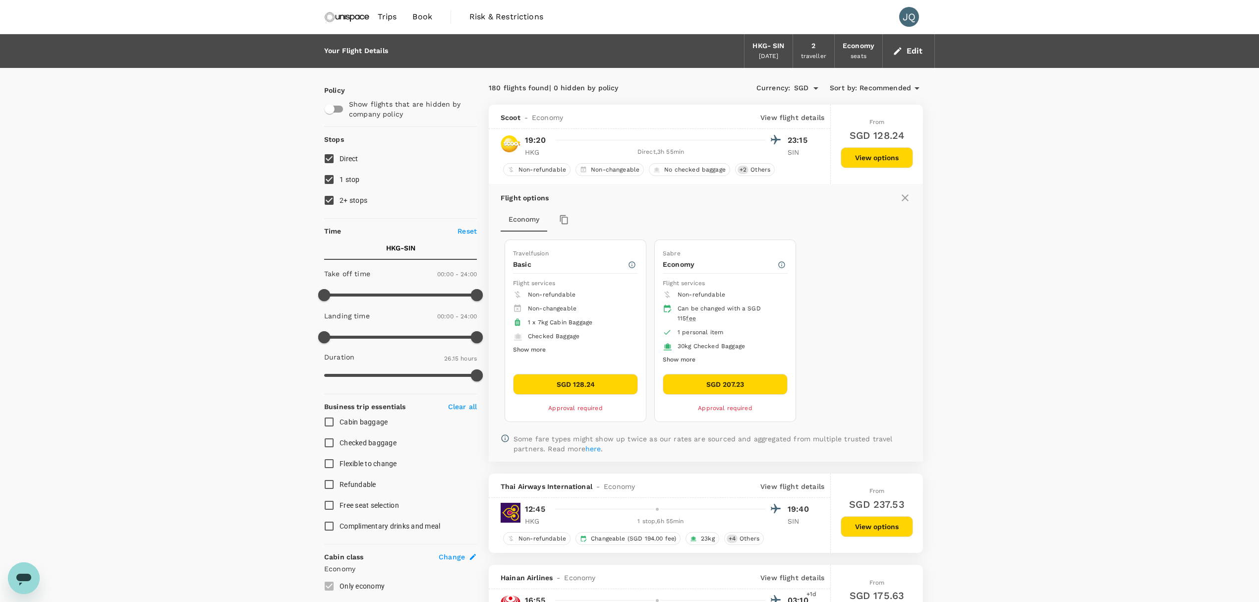
click at [494, 221] on button "SGD 128.24" at bounding box center [575, 384] width 125 height 21
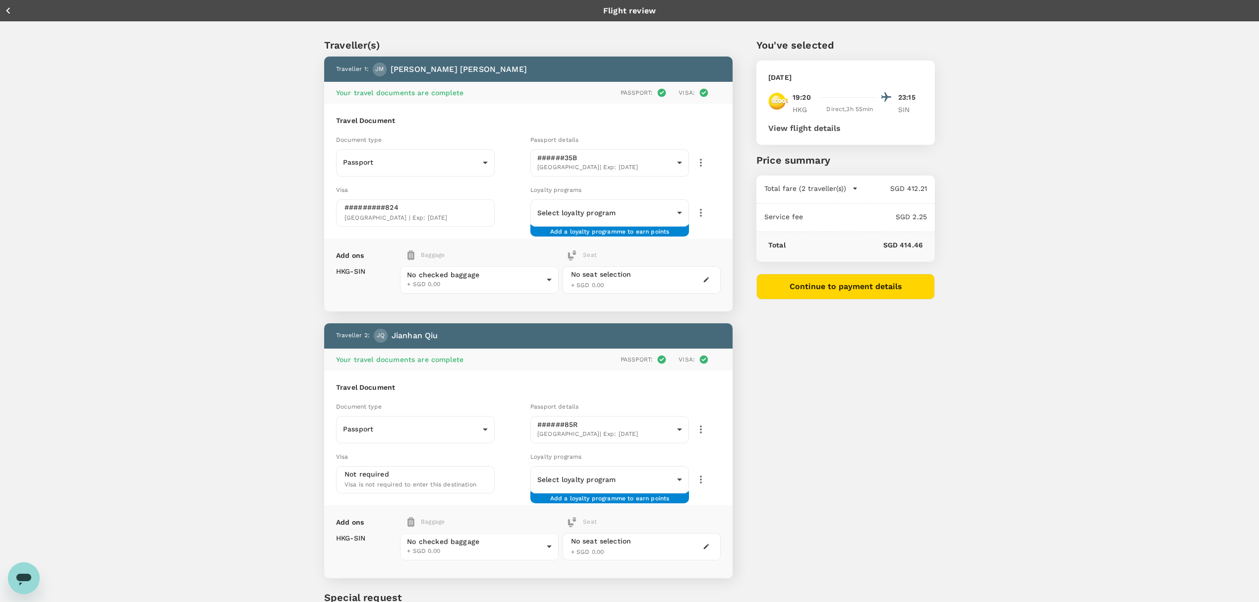
click at [494, 221] on div "You've selected Wednesday, 10 Sep 2025 19:20 23:15 HKG Direct , 3h 55min SIN Vi…" at bounding box center [833, 346] width 202 height 664
click at [494, 185] on p "Total fare (2 traveller(s))" at bounding box center [805, 188] width 82 height 10
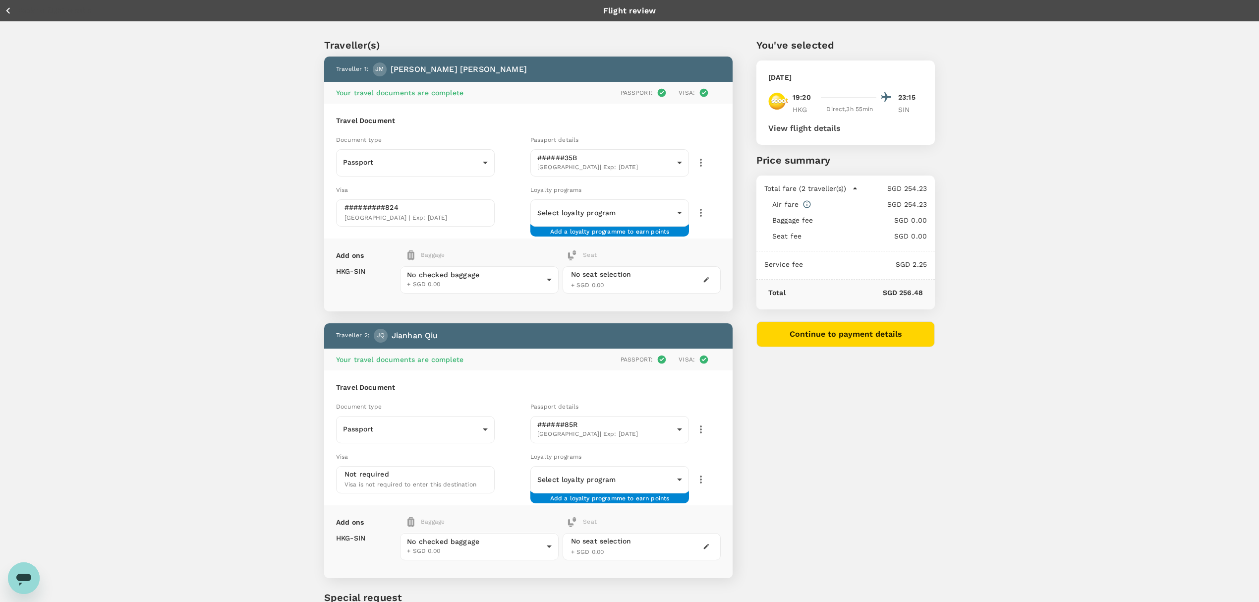
click at [494, 221] on div "Traveller(s) Traveller 1 : JM Joanne Morris Your travel documents are complete …" at bounding box center [629, 350] width 1259 height 656
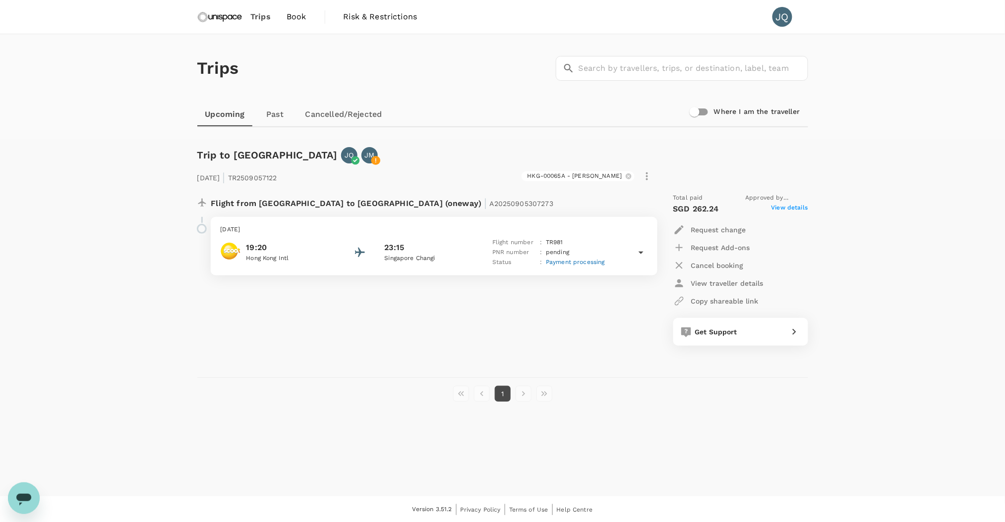
click at [486, 386] on li "pagination navigation" at bounding box center [481, 394] width 21 height 16
click at [483, 393] on li "pagination navigation" at bounding box center [481, 394] width 21 height 16
click at [511, 394] on li "1" at bounding box center [502, 394] width 21 height 16
click at [520, 394] on li "pagination navigation" at bounding box center [523, 394] width 21 height 16
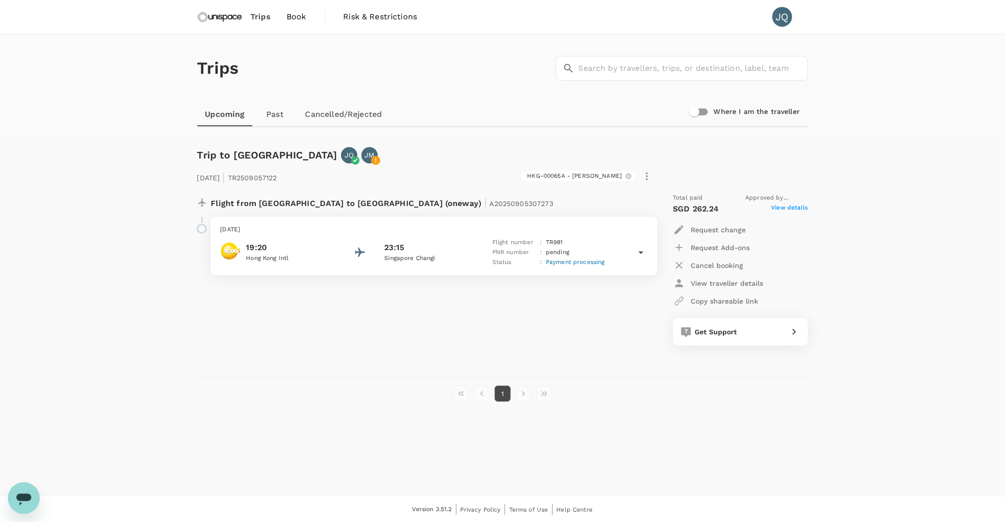
click at [243, 14] on link "Trips" at bounding box center [260, 17] width 36 height 34
click at [233, 19] on img at bounding box center [220, 17] width 46 height 22
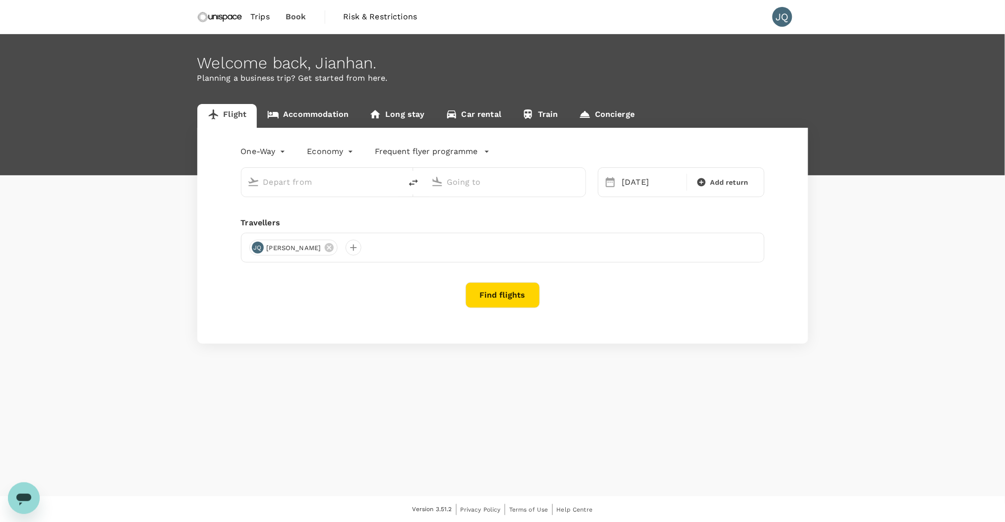
type input "Hong Kong Intl (HKG)"
type input "Singapore Changi (SIN)"
type input "Hong Kong Intl (HKG)"
type input "Singapore Changi (SIN)"
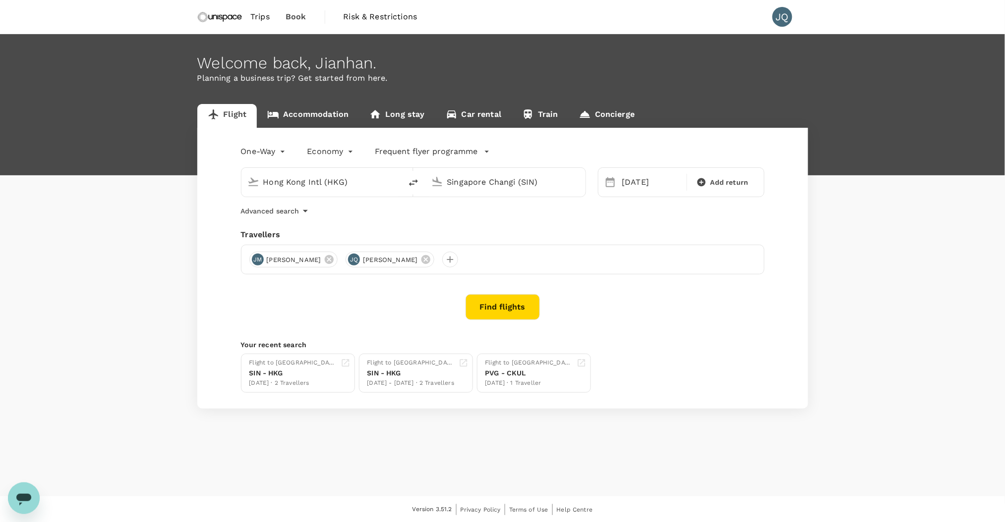
click at [259, 13] on span "Trips" at bounding box center [259, 17] width 19 height 12
